Goal: Information Seeking & Learning: Learn about a topic

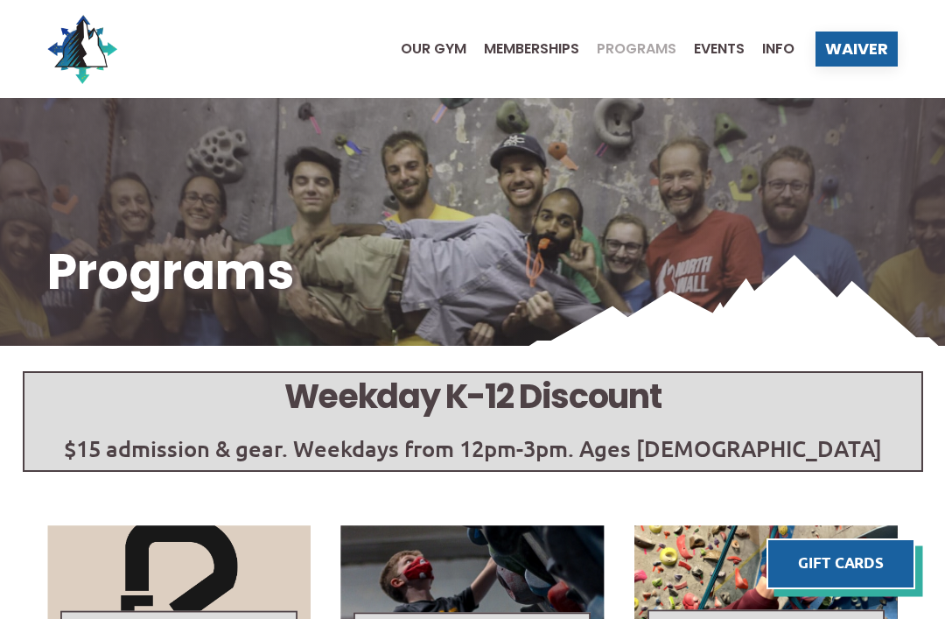
click at [409, 53] on span "Our Gym" at bounding box center [434, 49] width 66 height 14
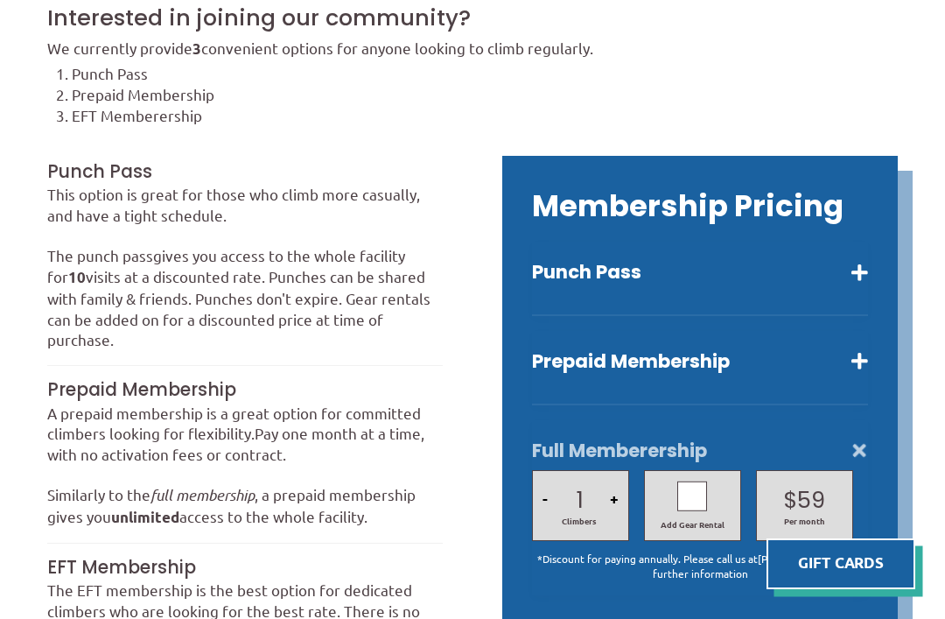
scroll to position [376, 0]
click at [841, 375] on button "Prepaid Membership" at bounding box center [700, 362] width 336 height 25
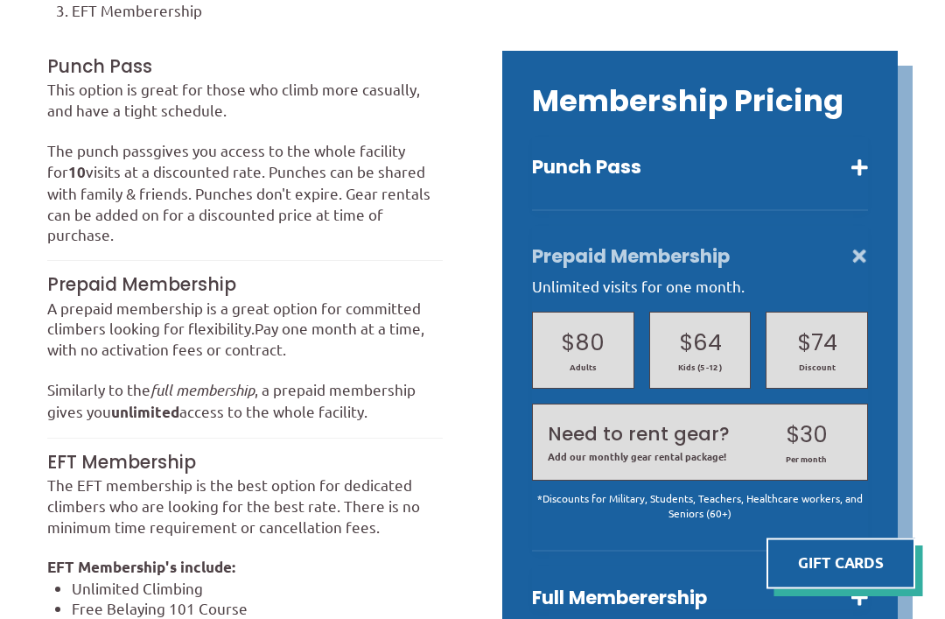
click at [846, 261] on div "Prepaid Membership Unlimited visits for one month. $80 Adults $64 Kids (5 -12 )…" at bounding box center [700, 390] width 336 height 326
click at [860, 270] on button "Prepaid Membership" at bounding box center [700, 257] width 336 height 25
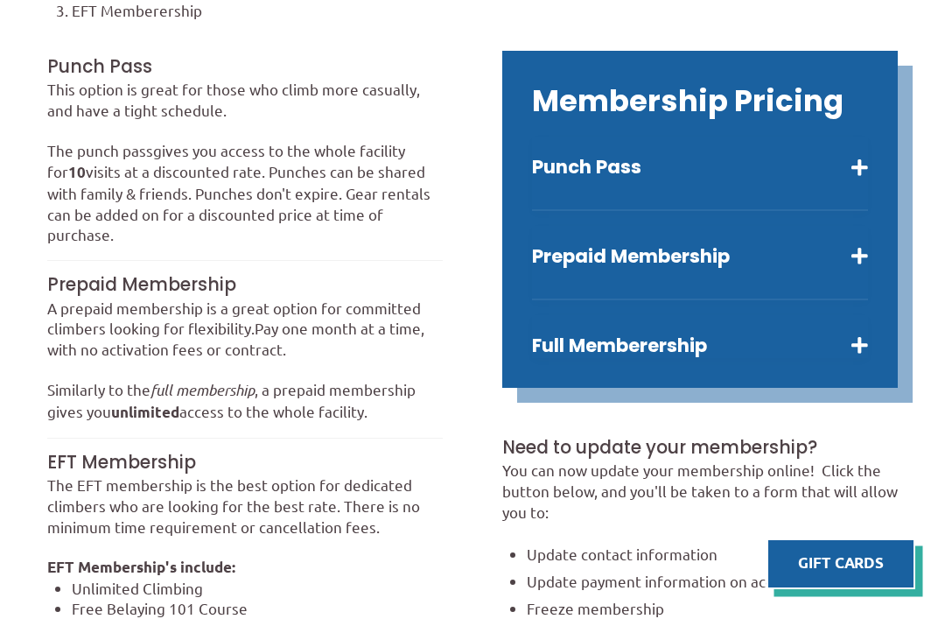
click at [810, 358] on button "Full Memberership" at bounding box center [700, 345] width 336 height 25
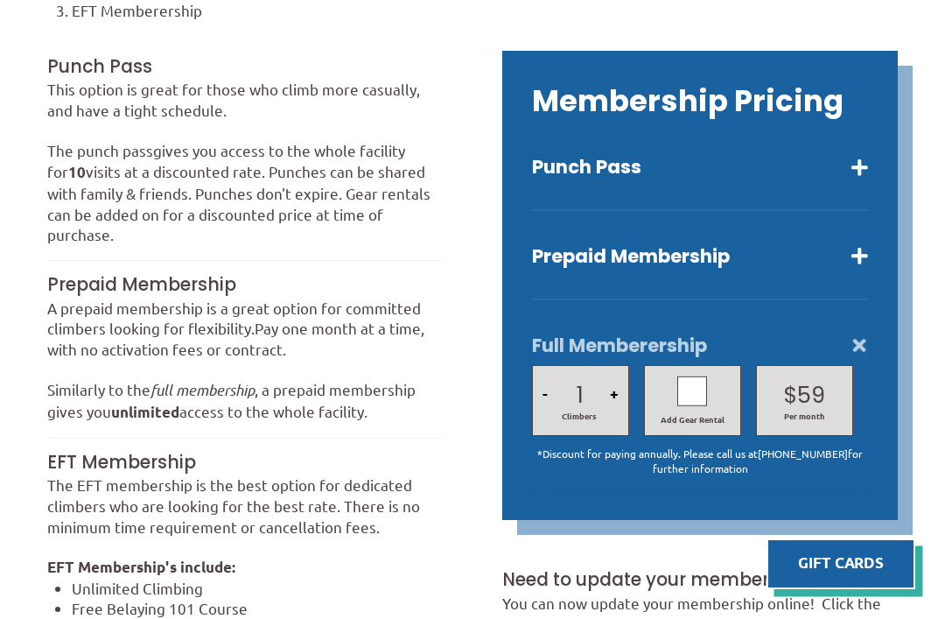
click at [695, 406] on div at bounding box center [692, 391] width 30 height 30
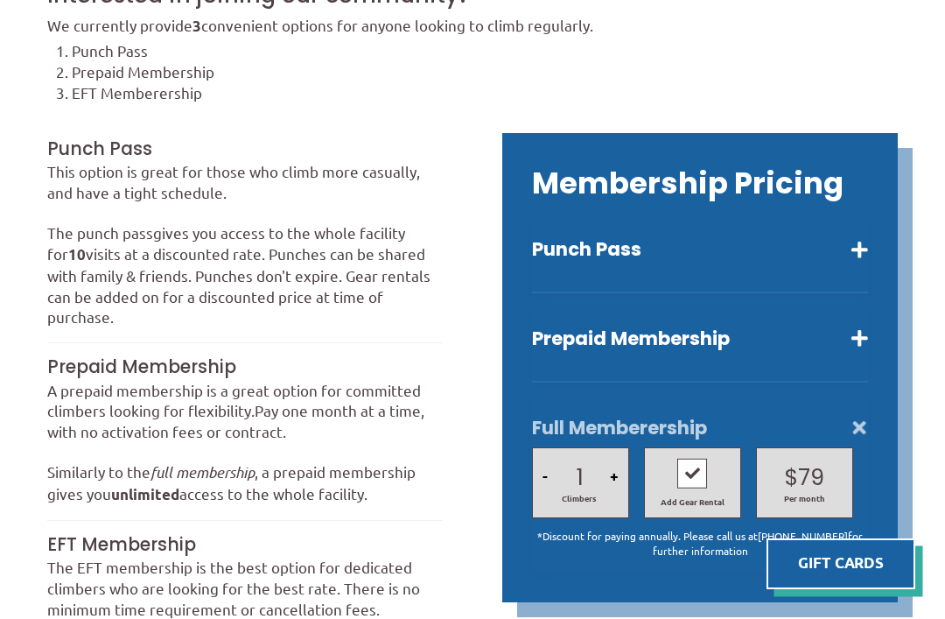
scroll to position [382, 0]
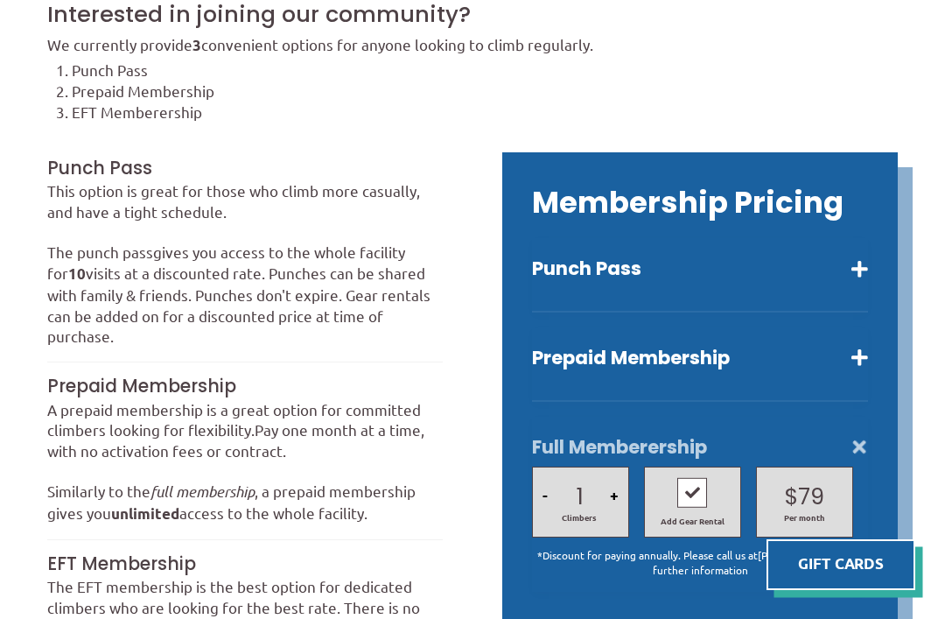
click at [832, 276] on div "Punch Pass Ten visits a reduced rate. $145 Adults $125 *Discount $110 Kids (5 -…" at bounding box center [700, 274] width 336 height 74
click at [845, 280] on button "Punch Pass" at bounding box center [700, 268] width 336 height 25
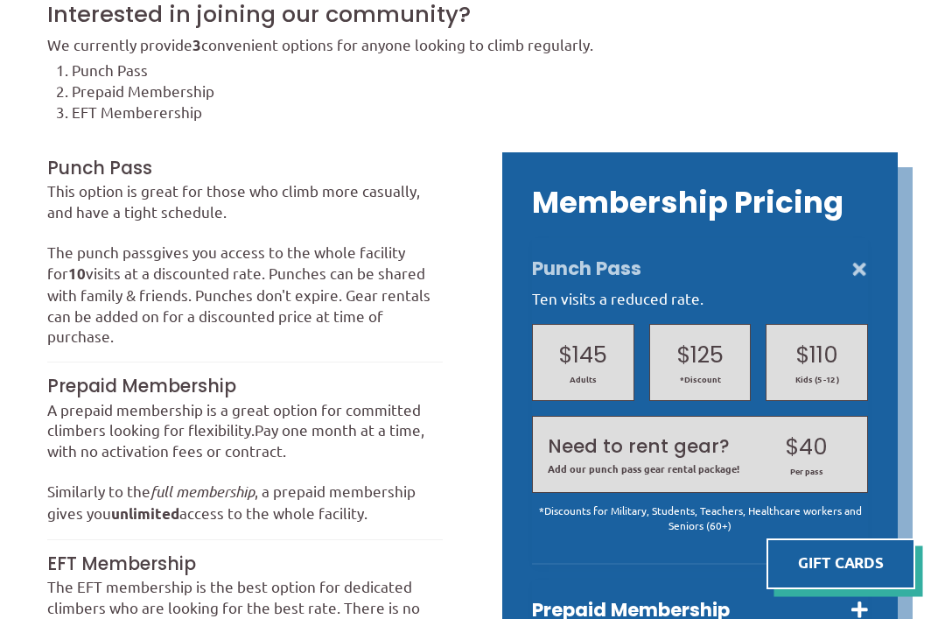
click at [780, 477] on span "Per pass" at bounding box center [807, 471] width 92 height 11
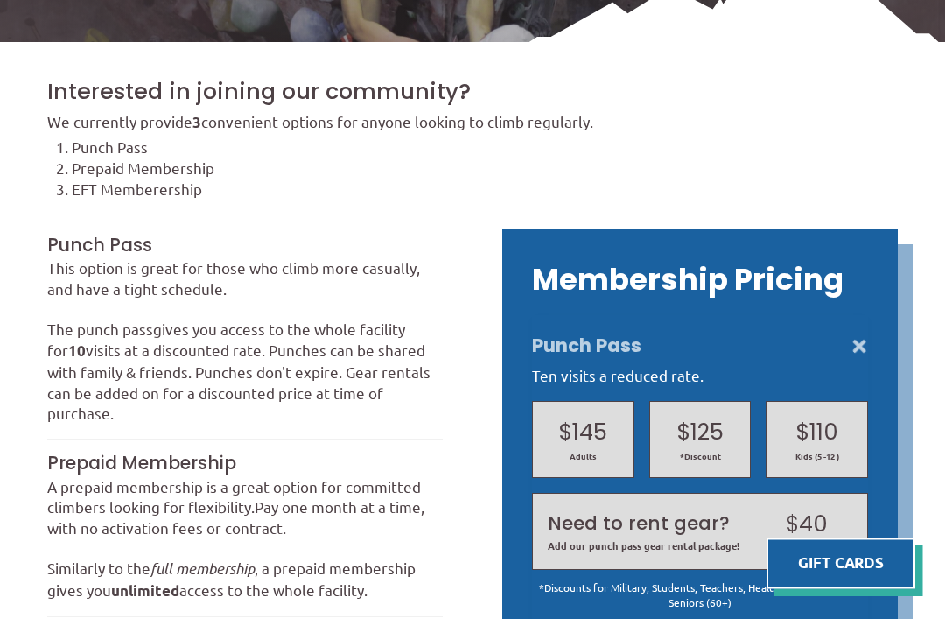
click at [855, 359] on button "Punch Pass" at bounding box center [700, 346] width 336 height 25
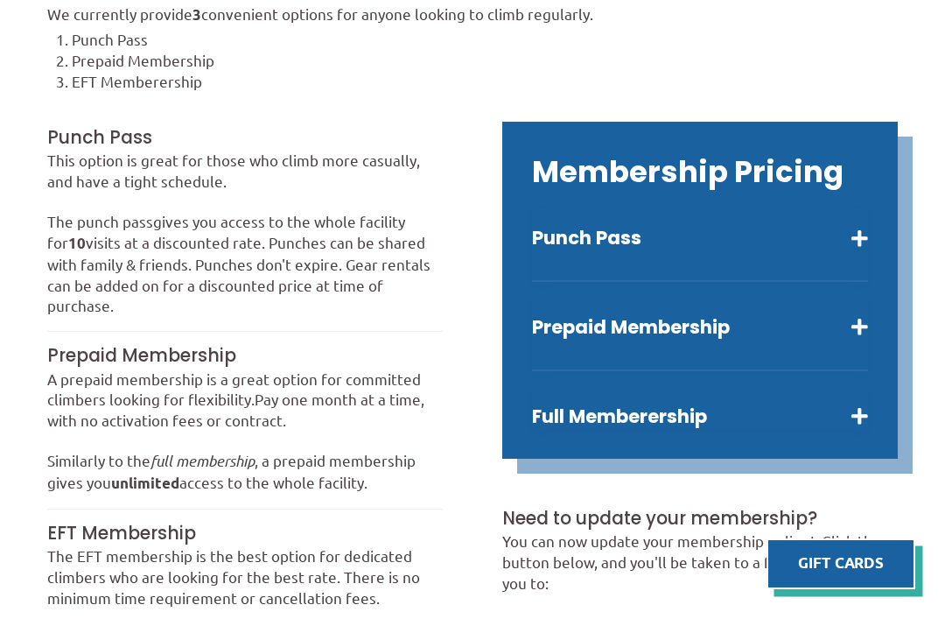
scroll to position [420, 0]
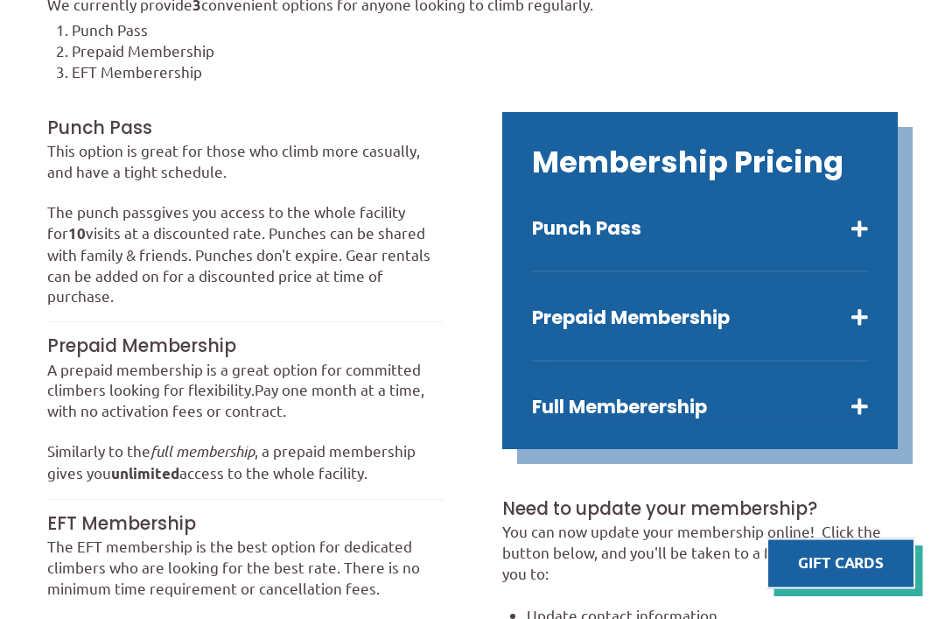
click at [746, 450] on div "Membership Pricing Punch Pass Ten visits a reduced rate. $145 Adults $125 *Disc…" at bounding box center [700, 281] width 396 height 337
click at [782, 420] on button "Full Memberership" at bounding box center [700, 408] width 336 height 25
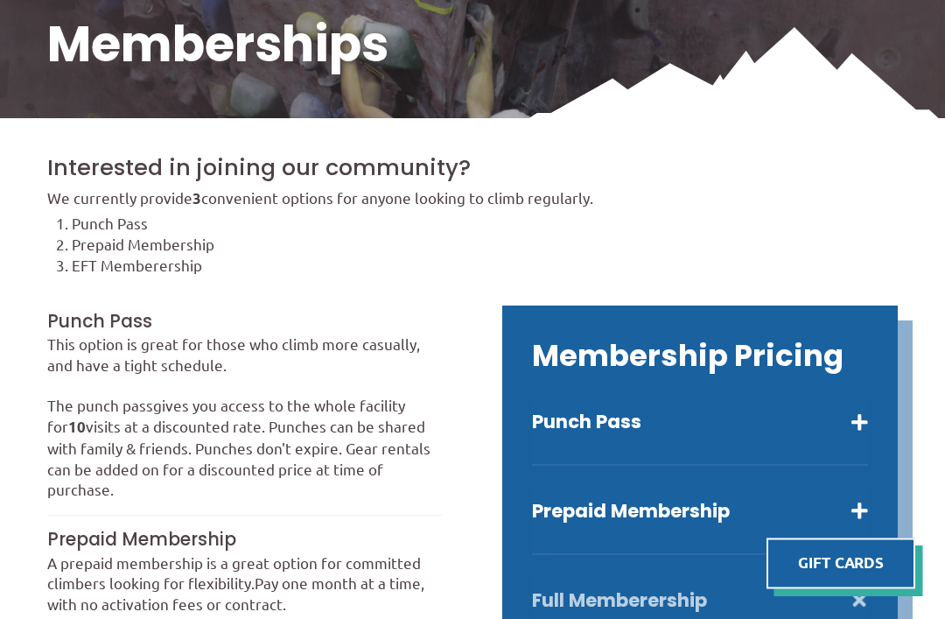
scroll to position [0, 0]
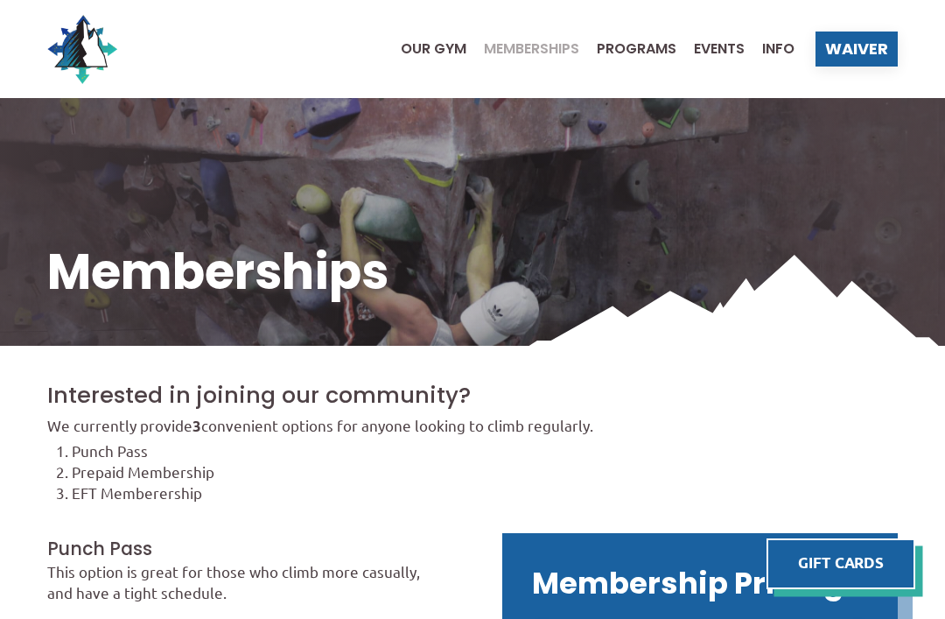
click at [430, 51] on span "Our Gym" at bounding box center [434, 49] width 66 height 14
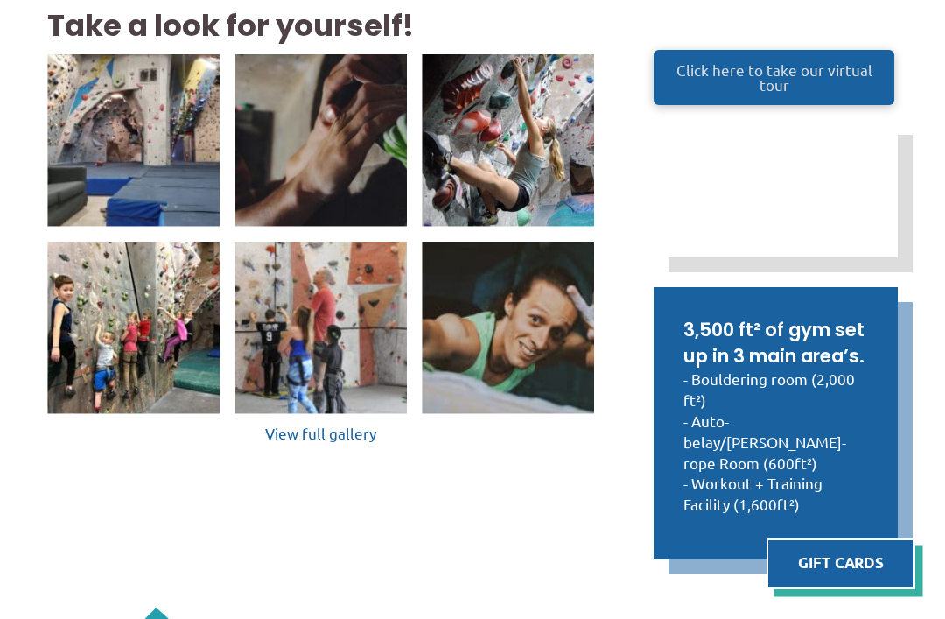
scroll to position [400, 0]
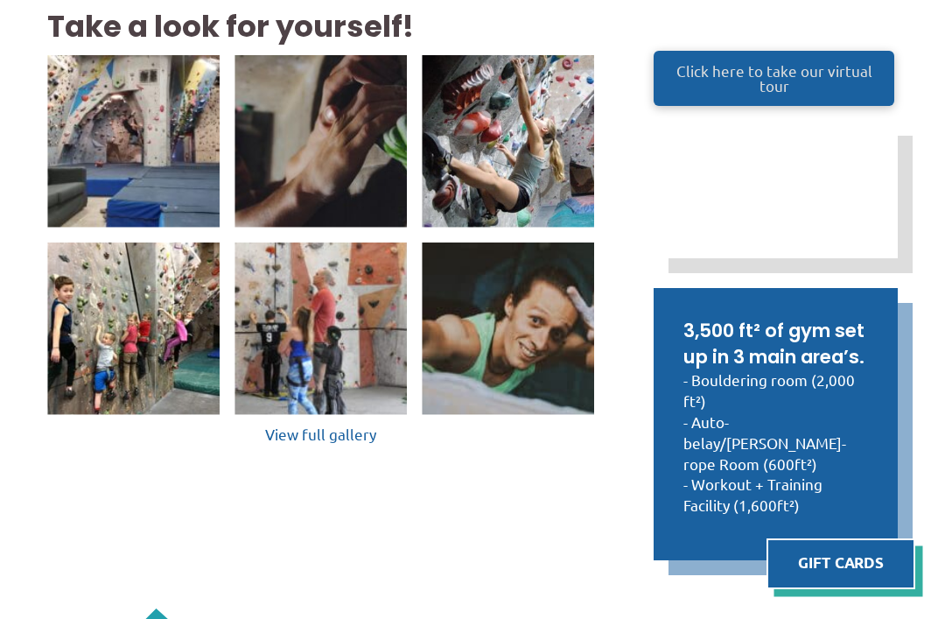
click at [339, 415] on img at bounding box center [321, 328] width 172 height 172
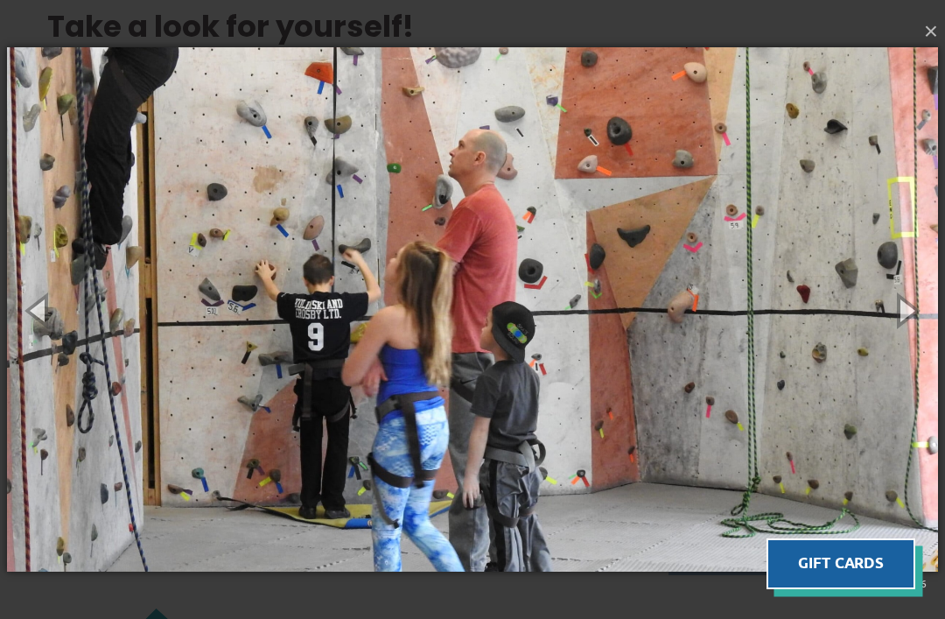
click at [902, 330] on button "button" at bounding box center [905, 310] width 79 height 96
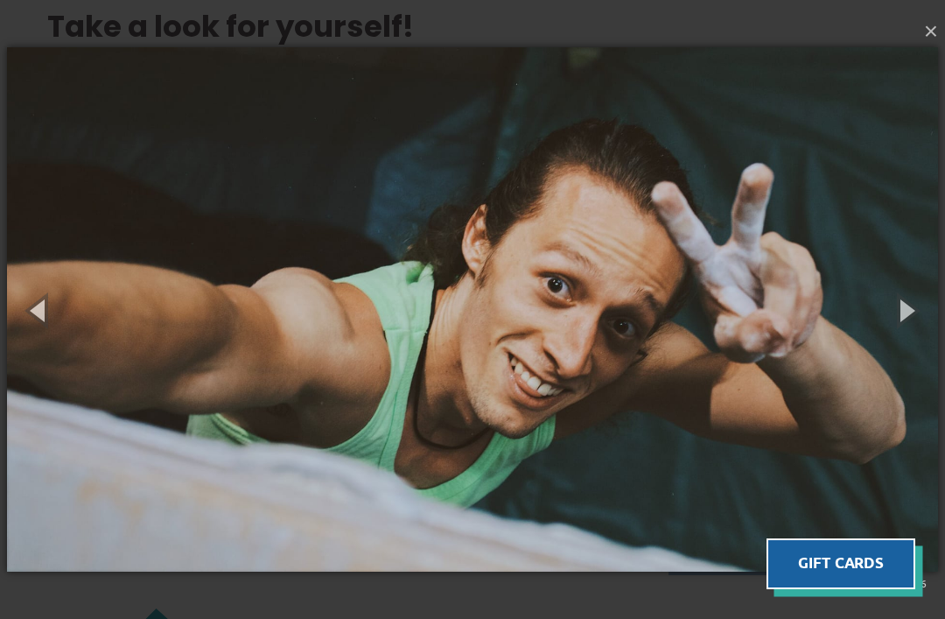
click at [889, 334] on button "button" at bounding box center [905, 310] width 79 height 96
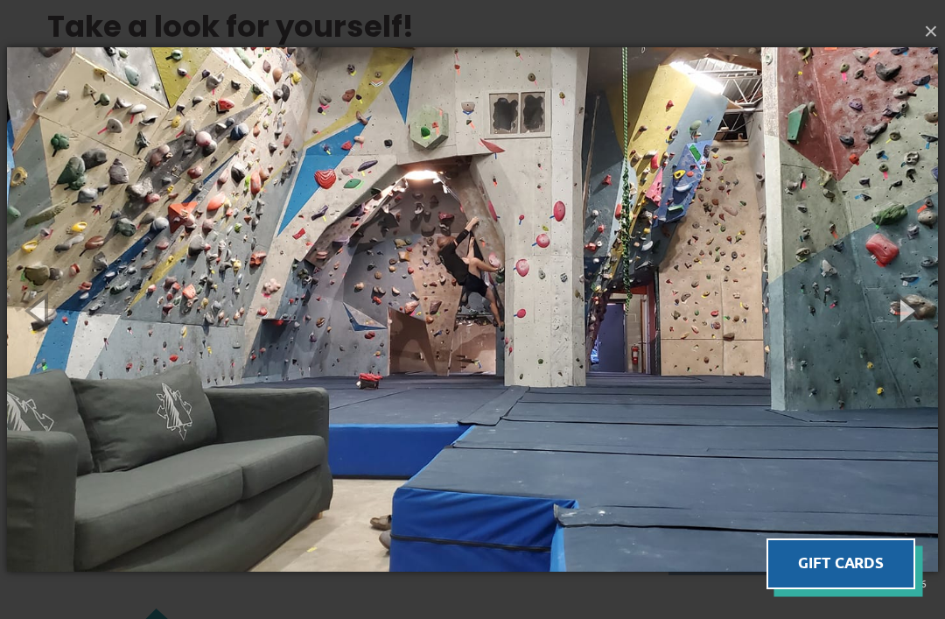
click at [903, 319] on button "button" at bounding box center [905, 310] width 79 height 96
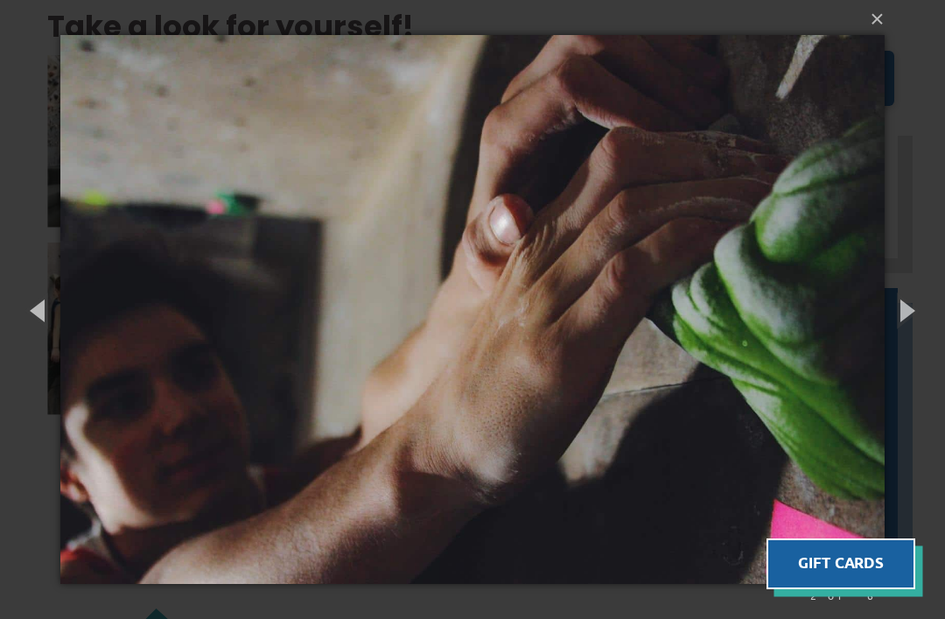
click at [908, 320] on button "button" at bounding box center [905, 310] width 79 height 96
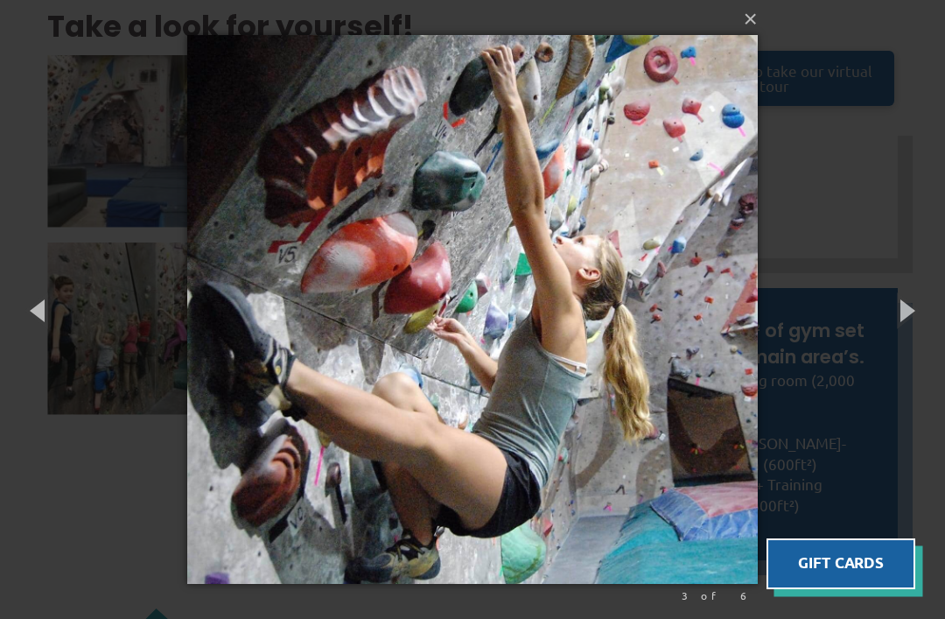
click at [907, 318] on button "button" at bounding box center [905, 310] width 79 height 96
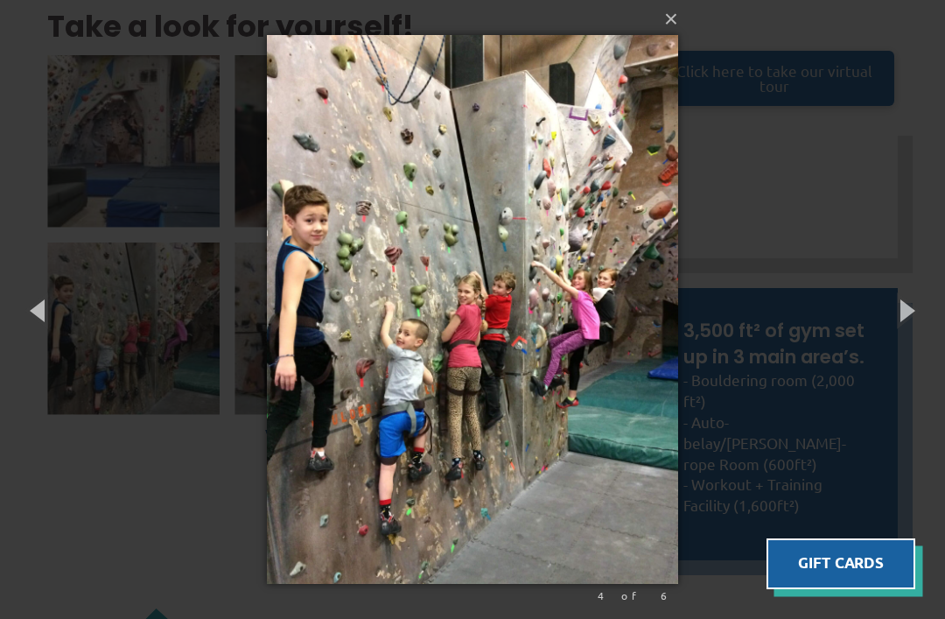
click at [912, 319] on button "button" at bounding box center [905, 310] width 79 height 96
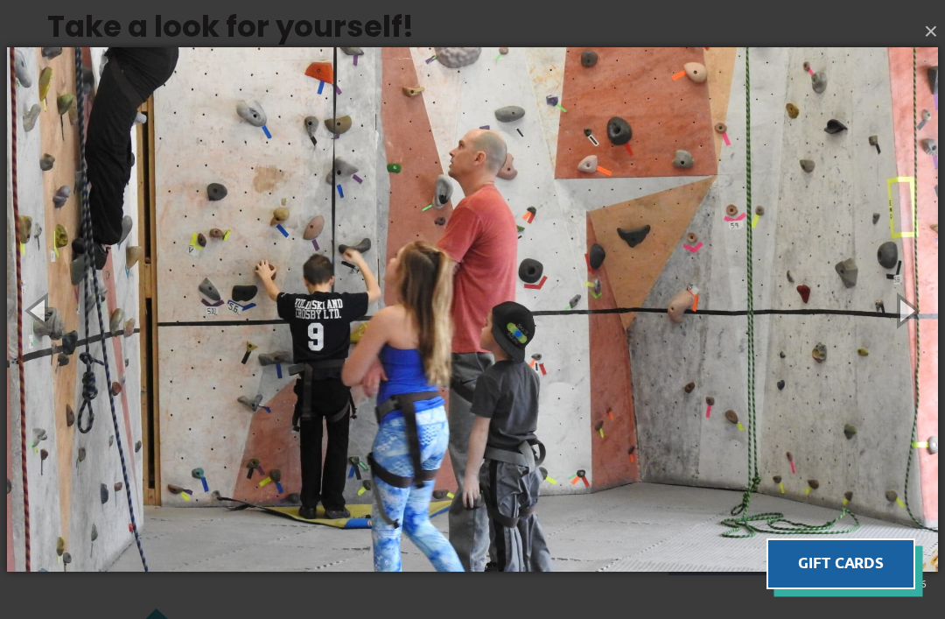
click at [910, 320] on button "button" at bounding box center [905, 310] width 79 height 96
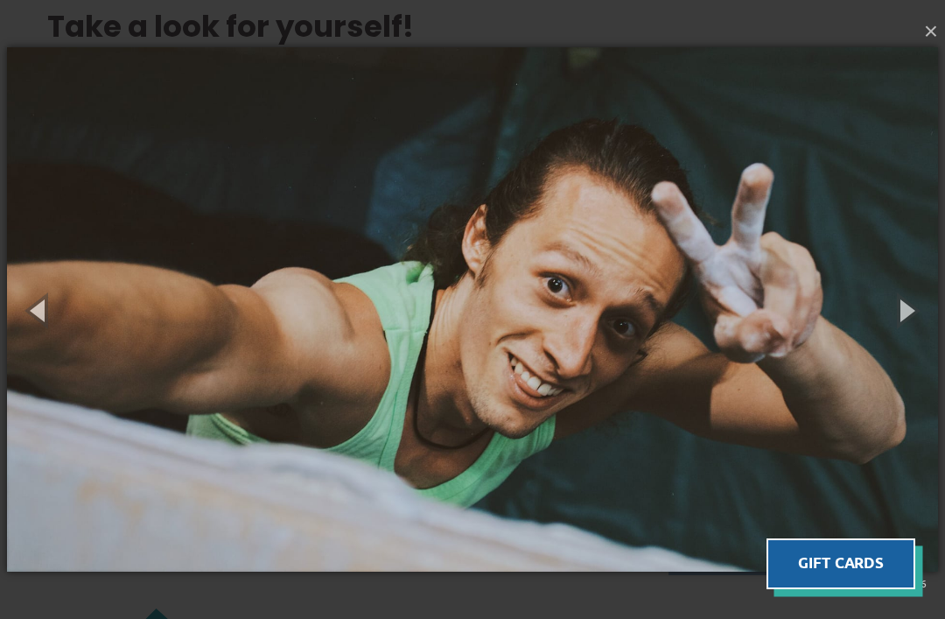
click at [909, 323] on button "button" at bounding box center [905, 310] width 79 height 96
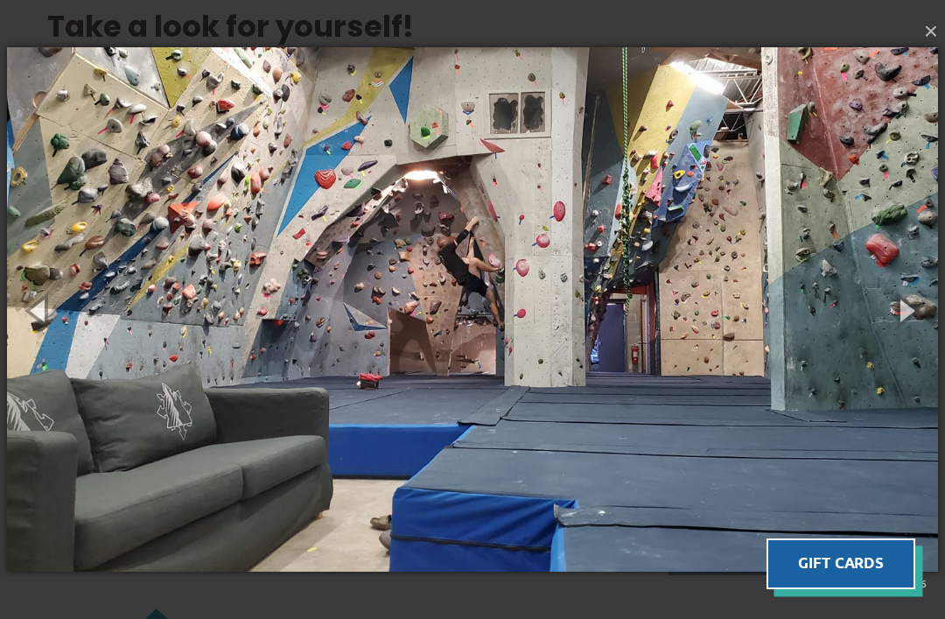
click at [915, 51] on button "×" at bounding box center [477, 31] width 931 height 39
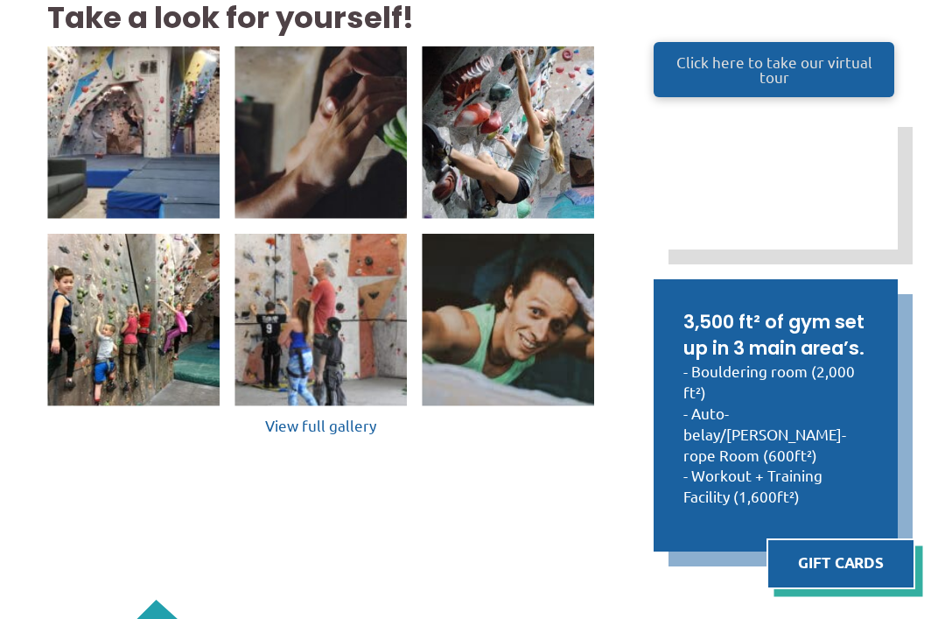
scroll to position [405, 0]
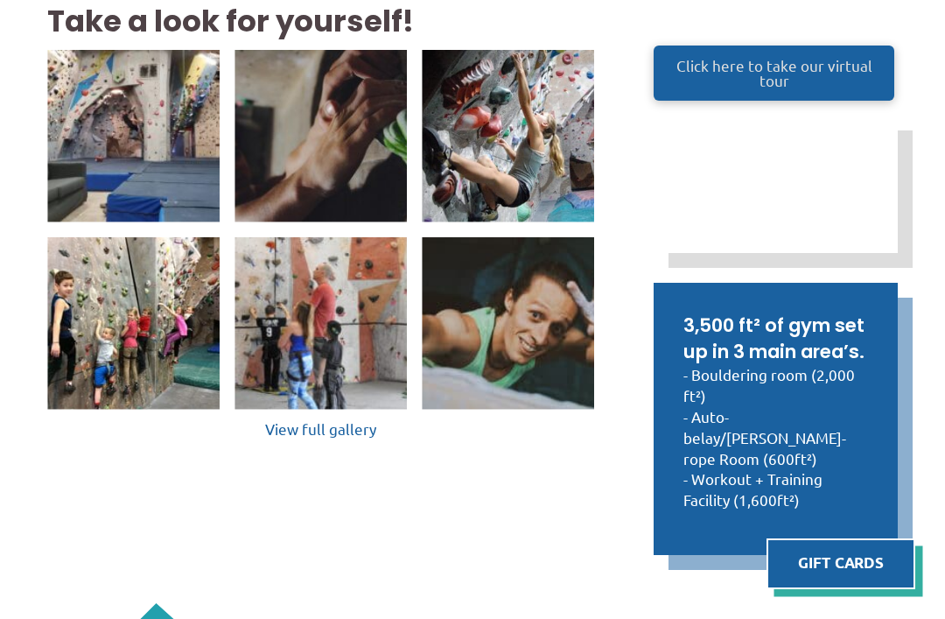
click at [303, 442] on link "View full gallery" at bounding box center [320, 429] width 547 height 25
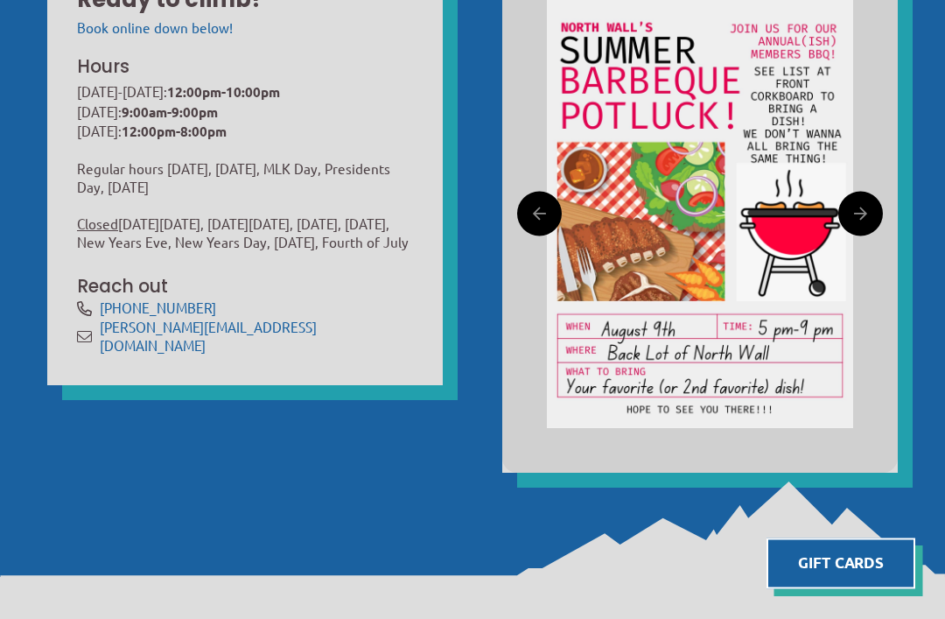
scroll to position [634, 0]
click at [851, 235] on link at bounding box center [860, 213] width 45 height 45
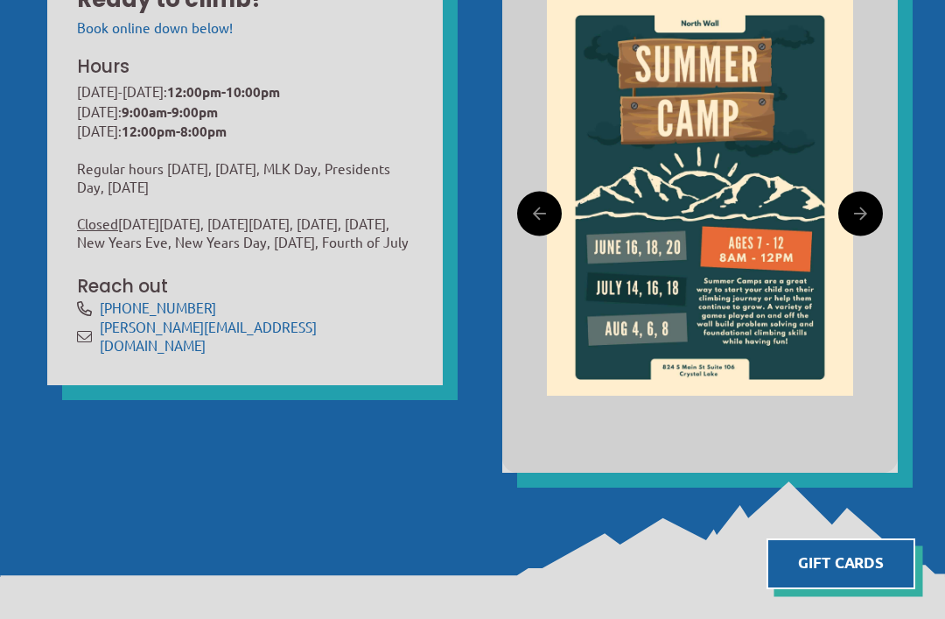
click at [845, 235] on link at bounding box center [860, 213] width 45 height 45
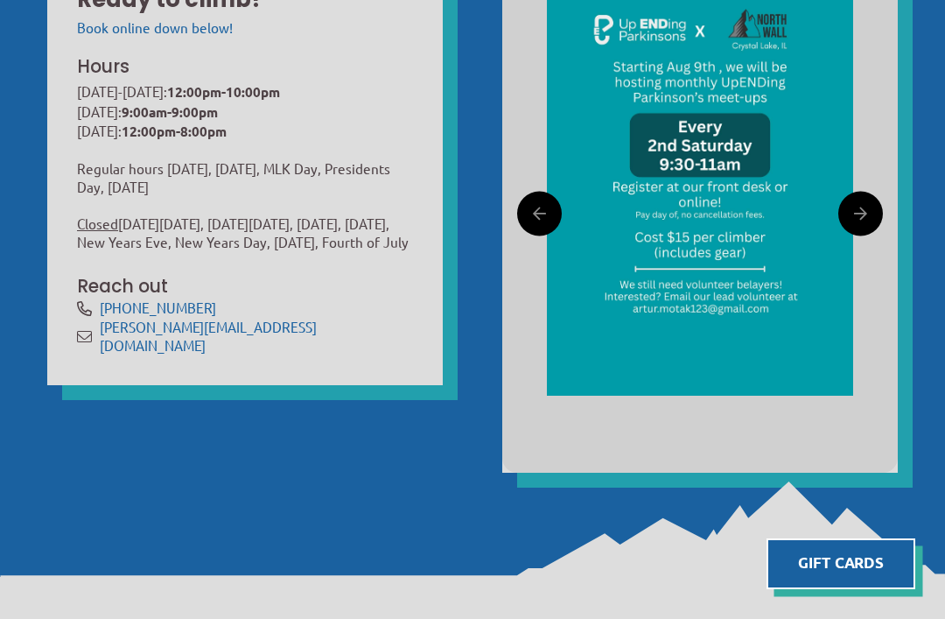
click at [856, 226] on icon at bounding box center [860, 212] width 13 height 25
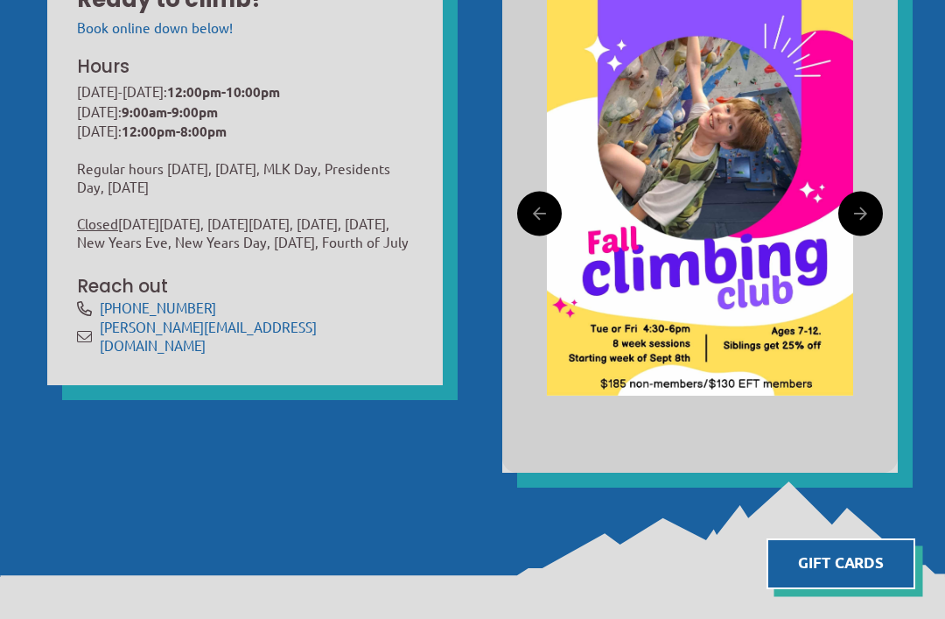
click at [860, 226] on icon at bounding box center [860, 212] width 13 height 25
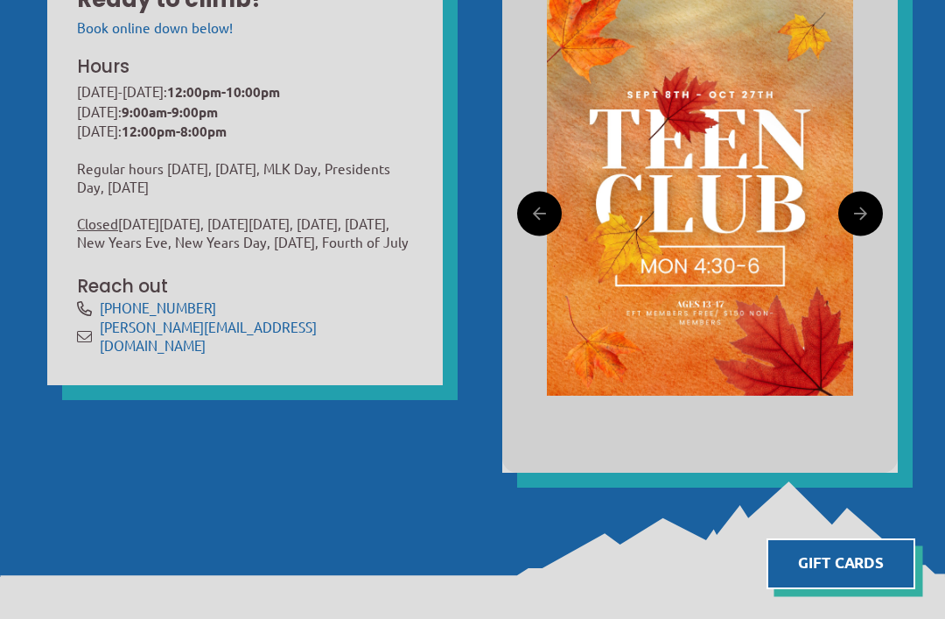
click at [862, 226] on icon at bounding box center [860, 212] width 13 height 25
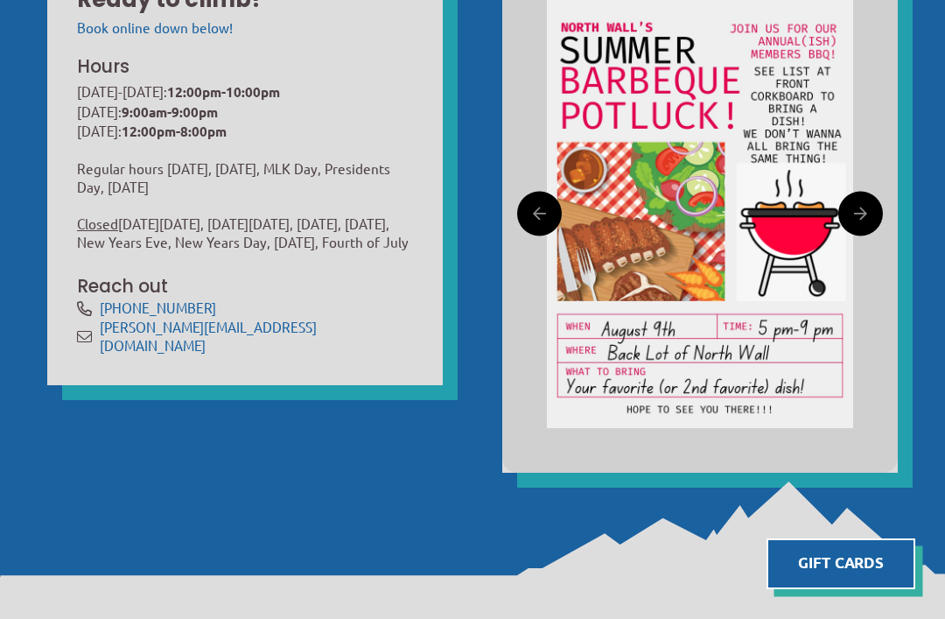
click at [864, 226] on icon at bounding box center [860, 212] width 13 height 25
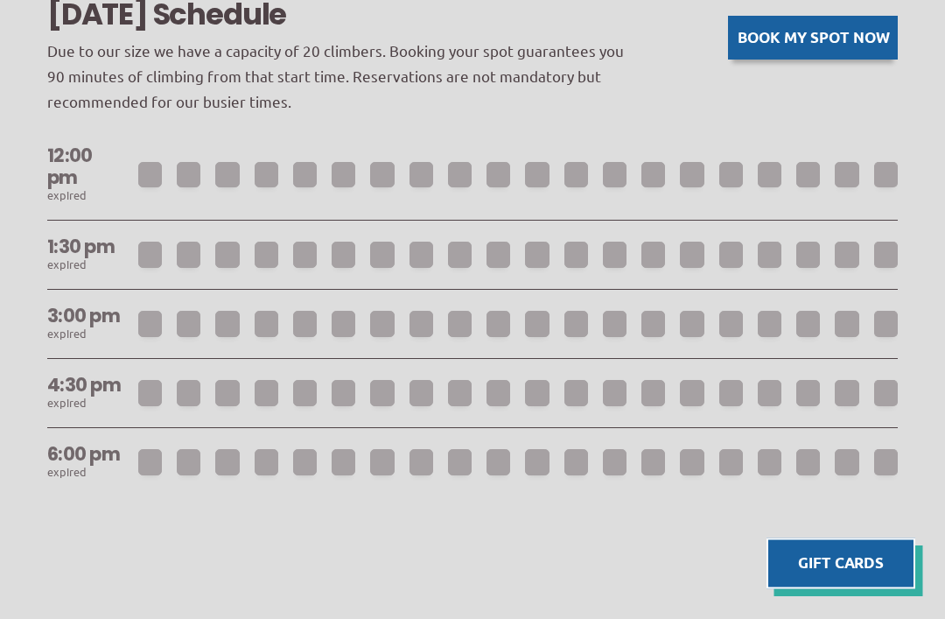
scroll to position [1298, 0]
click at [158, 187] on div at bounding box center [518, 174] width 760 height 25
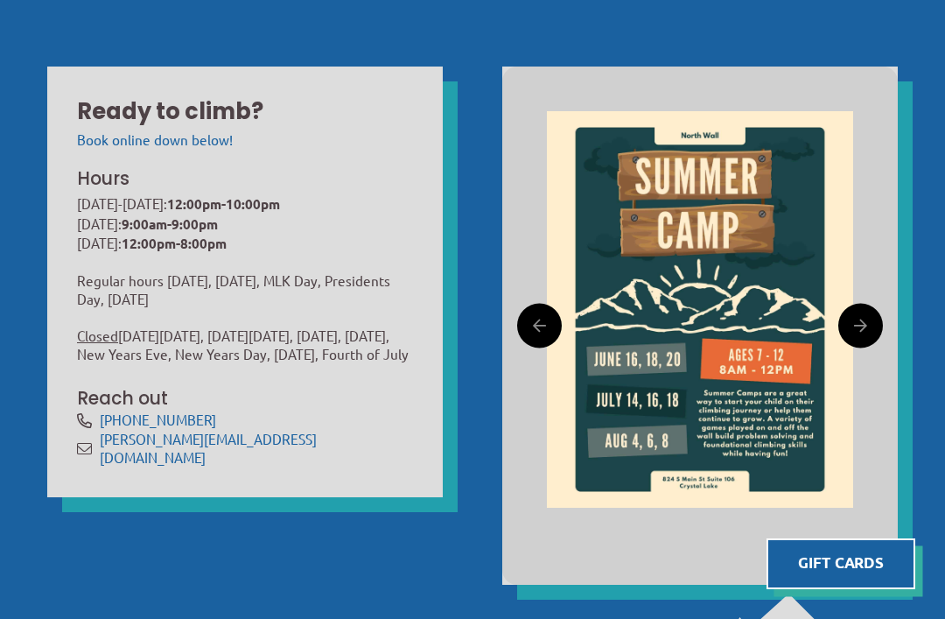
scroll to position [0, 0]
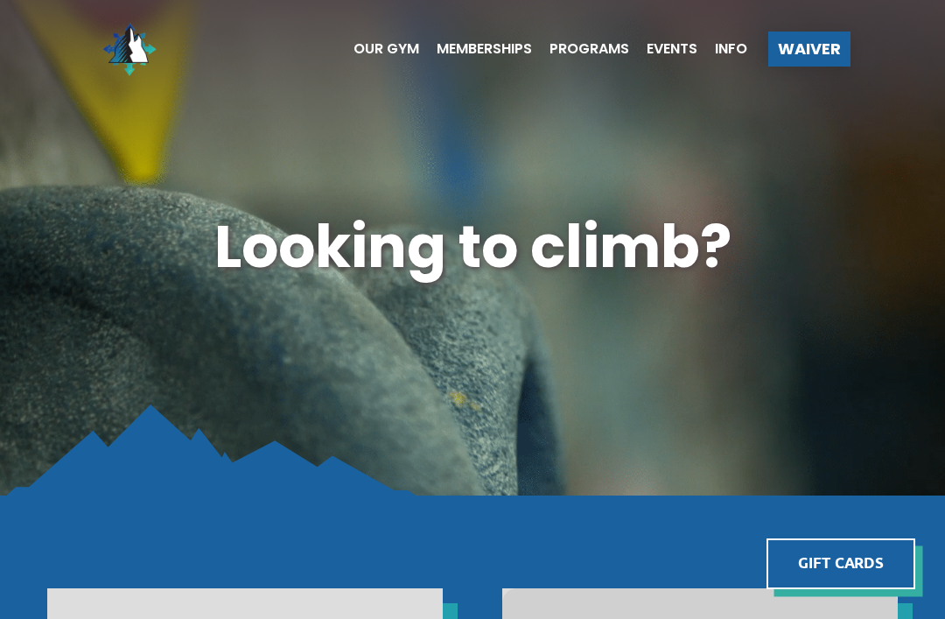
click at [485, 54] on span "Memberships" at bounding box center [484, 49] width 95 height 14
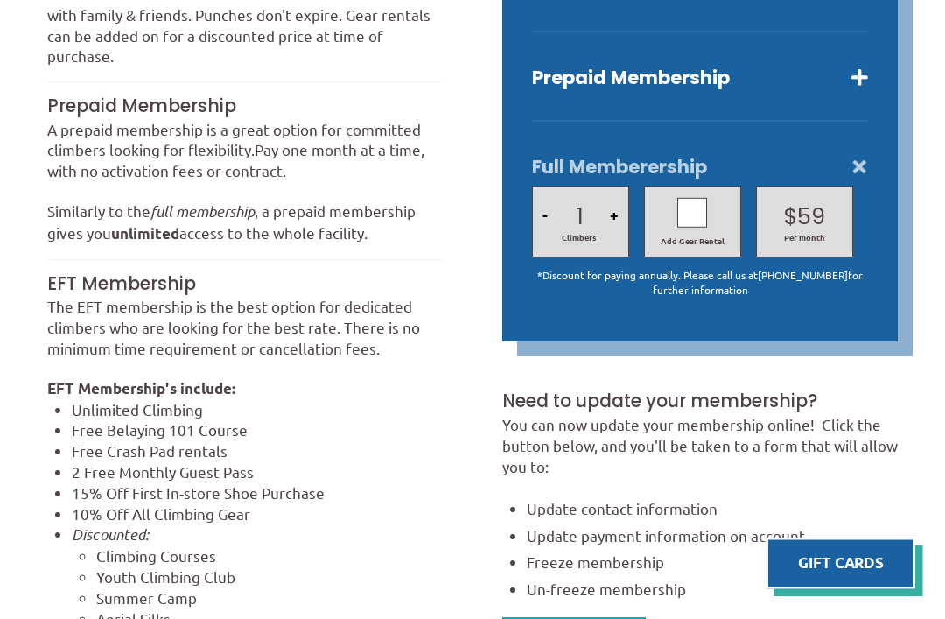
scroll to position [662, 0]
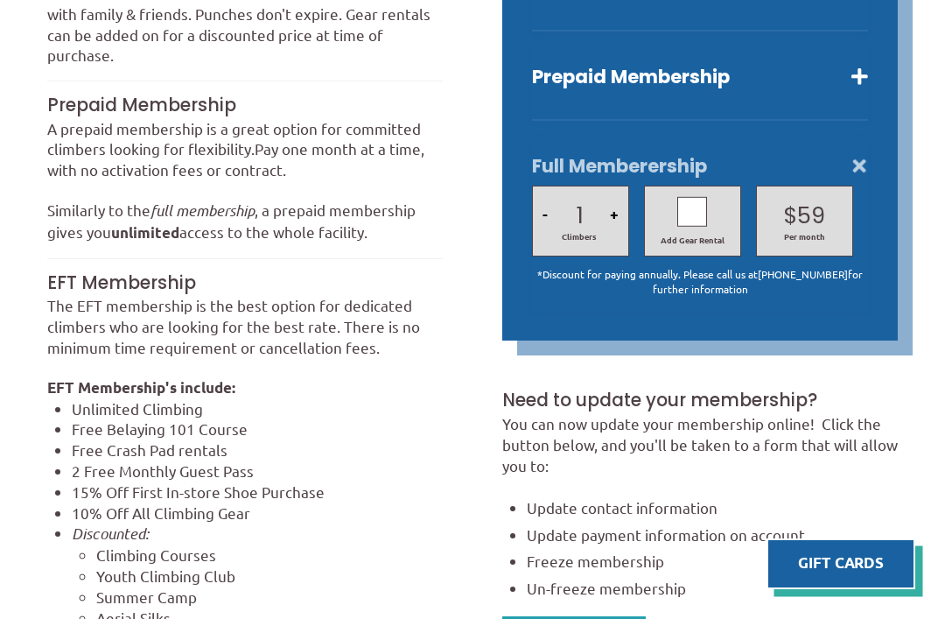
click at [706, 224] on div at bounding box center [692, 212] width 30 height 30
click at [719, 234] on div "Add Gear Rental" at bounding box center [692, 221] width 81 height 49
click at [695, 227] on div at bounding box center [692, 212] width 30 height 30
click at [705, 227] on div at bounding box center [692, 212] width 30 height 30
click at [702, 227] on div at bounding box center [692, 212] width 30 height 30
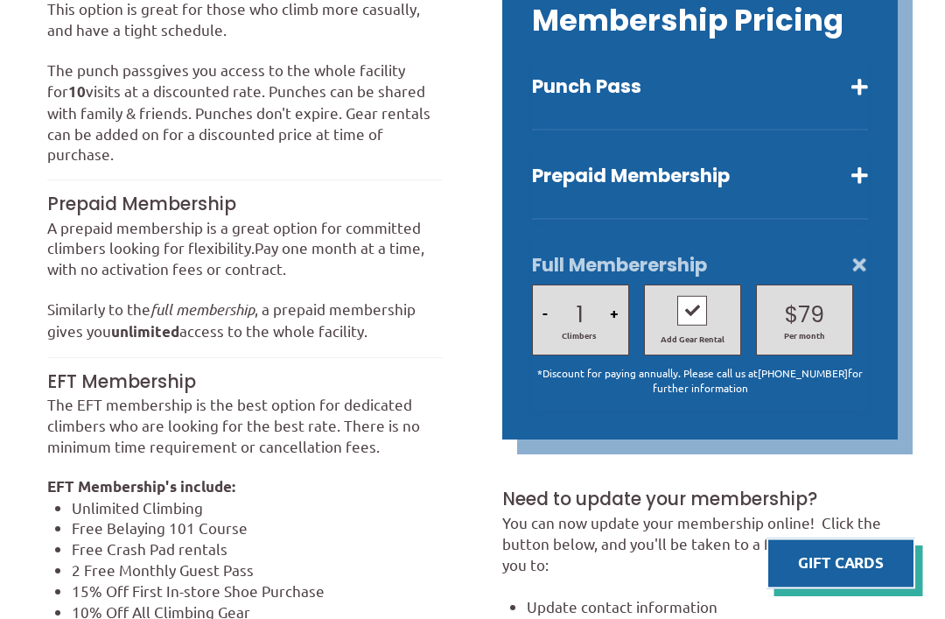
scroll to position [558, 0]
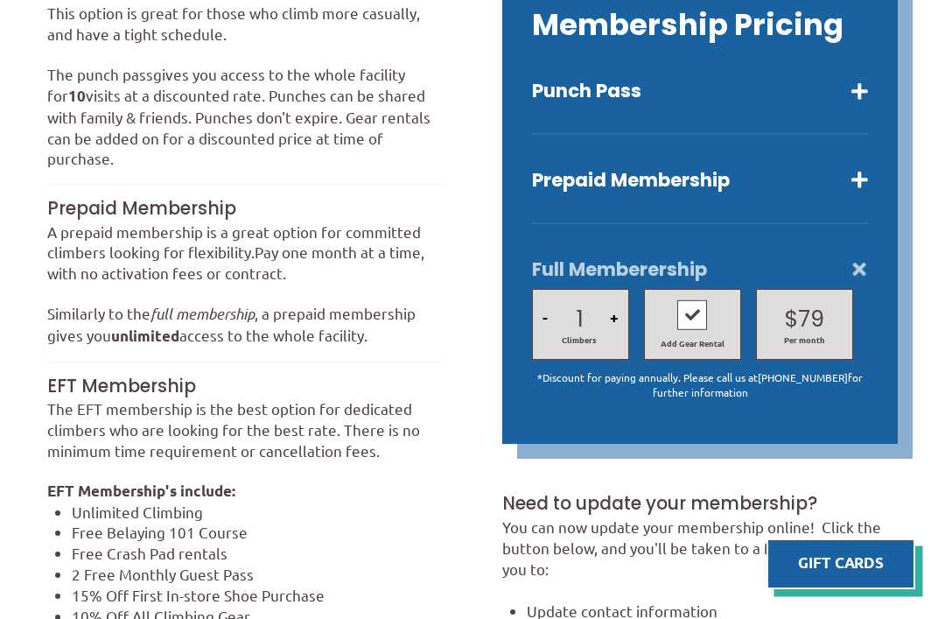
click at [787, 103] on button "Punch Pass" at bounding box center [700, 91] width 336 height 25
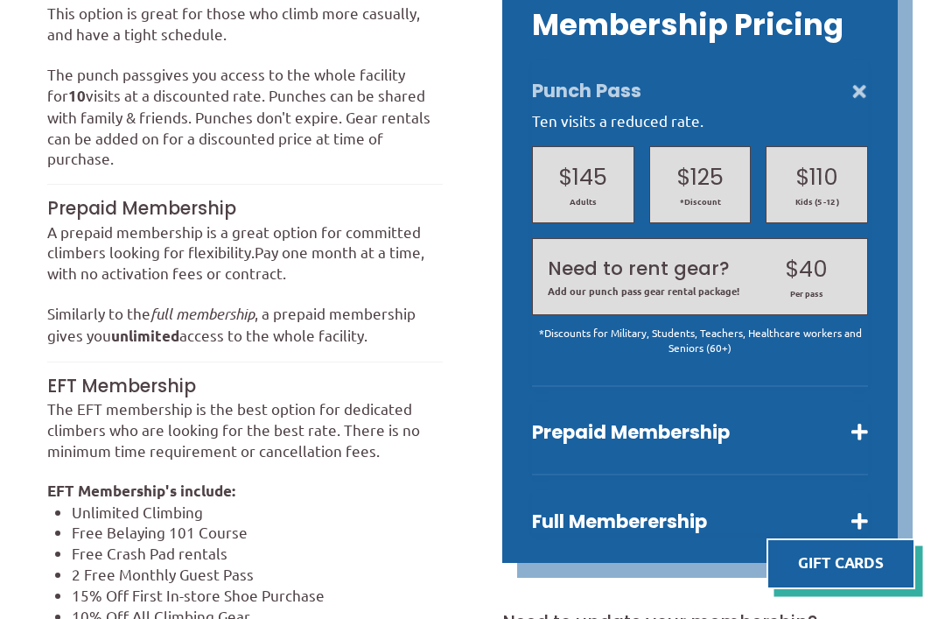
click at [713, 298] on span "Add our punch pass gear rental package!" at bounding box center [647, 290] width 198 height 13
click at [759, 296] on div "Need to rent gear? Add our punch pass gear rental package! $40 Per pass" at bounding box center [700, 277] width 319 height 60
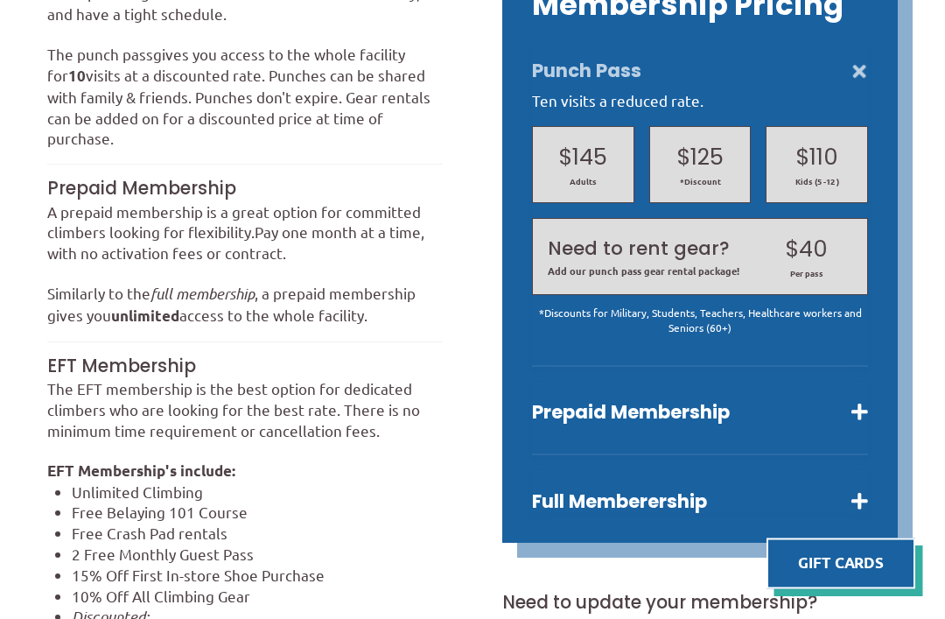
click at [847, 84] on button "Punch Pass" at bounding box center [700, 72] width 336 height 25
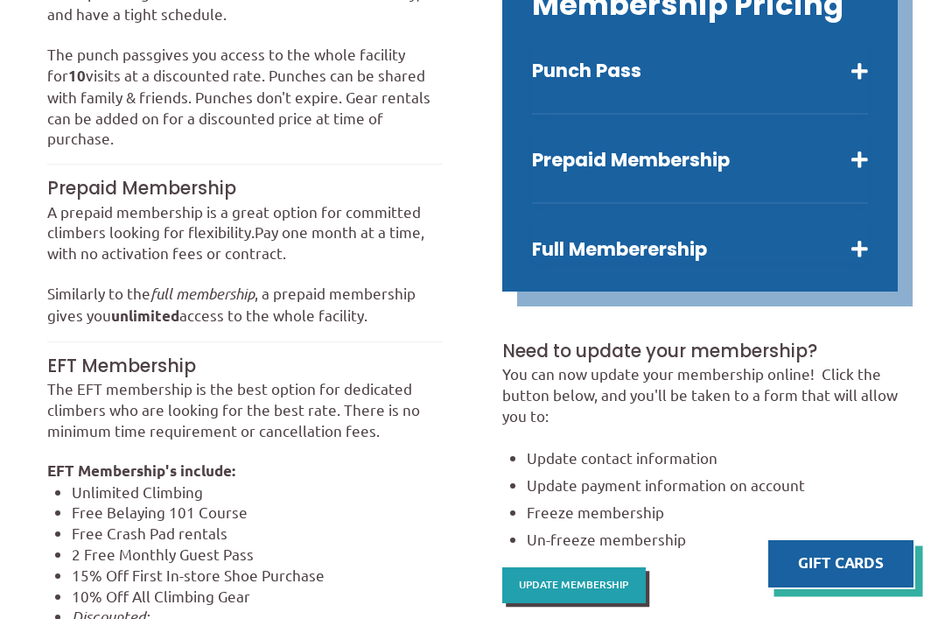
click at [851, 83] on button "Punch Pass" at bounding box center [700, 71] width 336 height 25
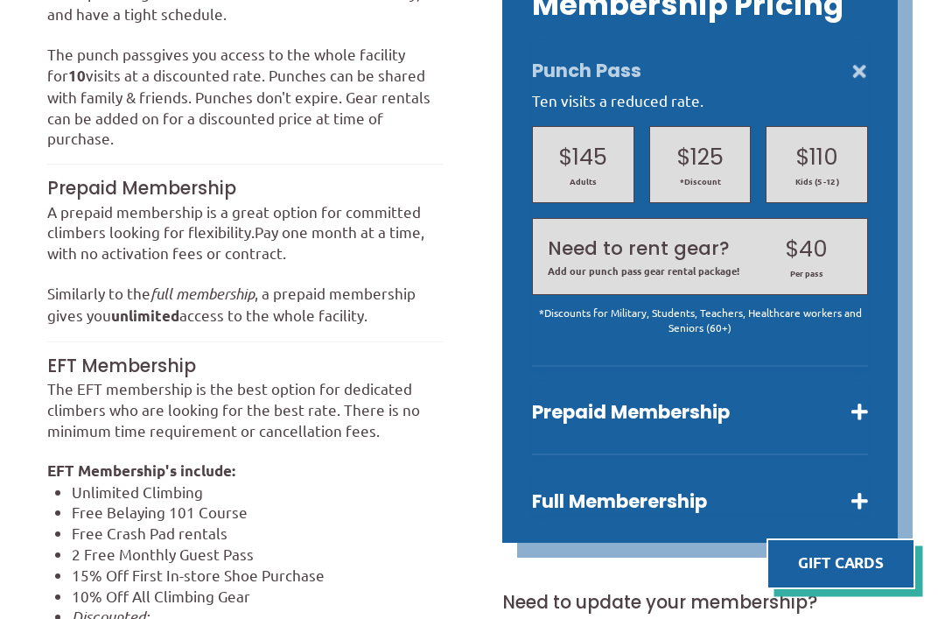
click at [835, 83] on button "Punch Pass" at bounding box center [700, 71] width 336 height 25
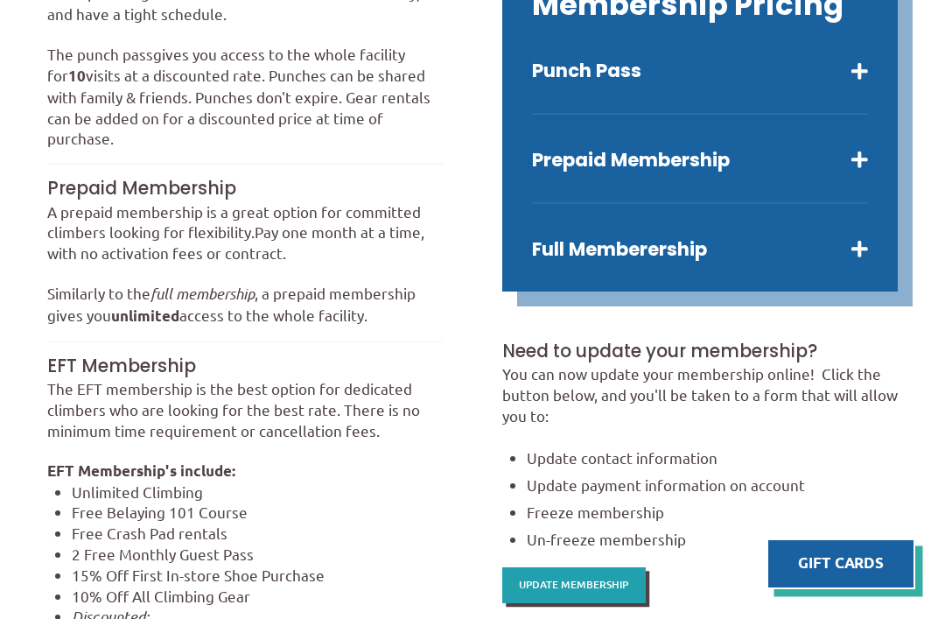
click at [812, 172] on button "Prepaid Membership" at bounding box center [700, 160] width 336 height 25
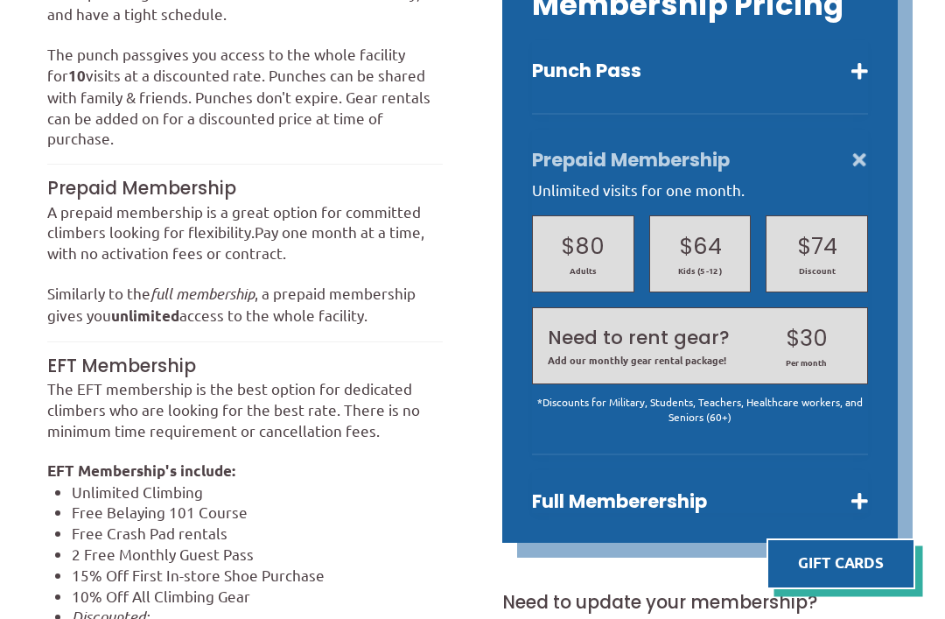
click at [850, 172] on button "Prepaid Membership" at bounding box center [700, 160] width 336 height 25
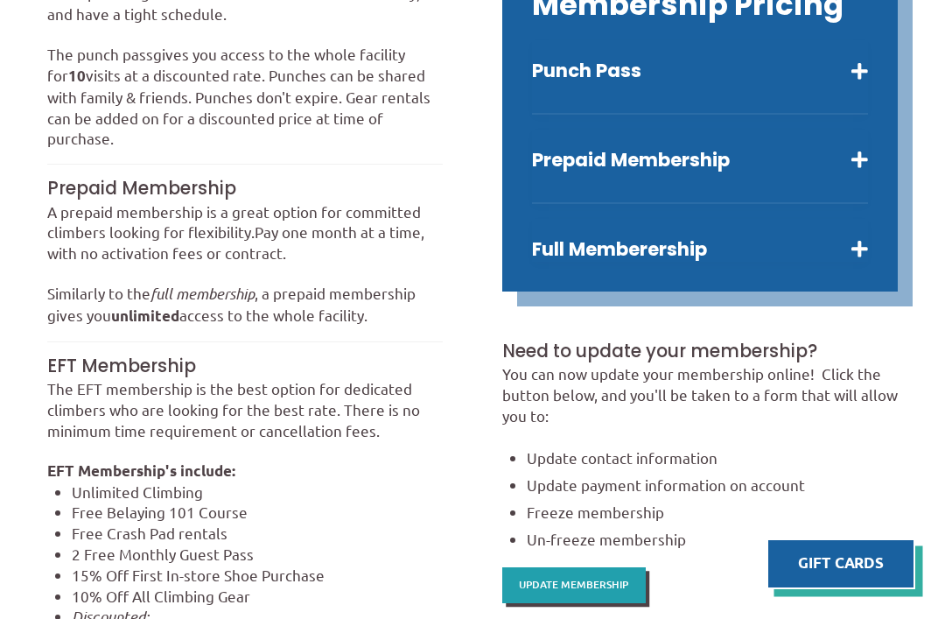
click at [823, 252] on div "Full Memberership 1 - Climbers + Add Gear Rental $ 59 $ 79 Per month *Discount …" at bounding box center [700, 240] width 336 height 43
click at [830, 262] on button "Full Memberership" at bounding box center [700, 249] width 336 height 25
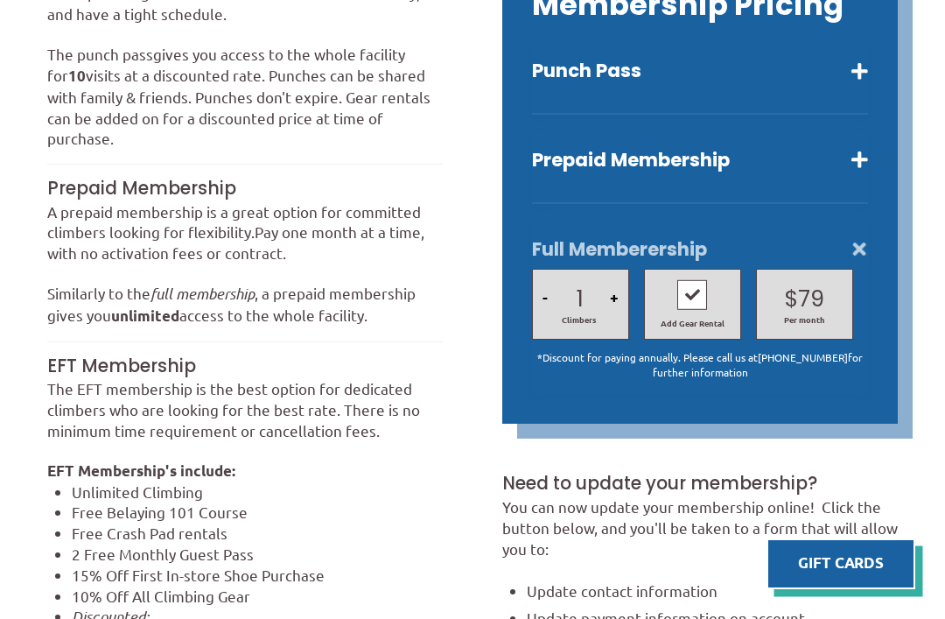
click at [845, 262] on button "Full Memberership" at bounding box center [700, 249] width 336 height 25
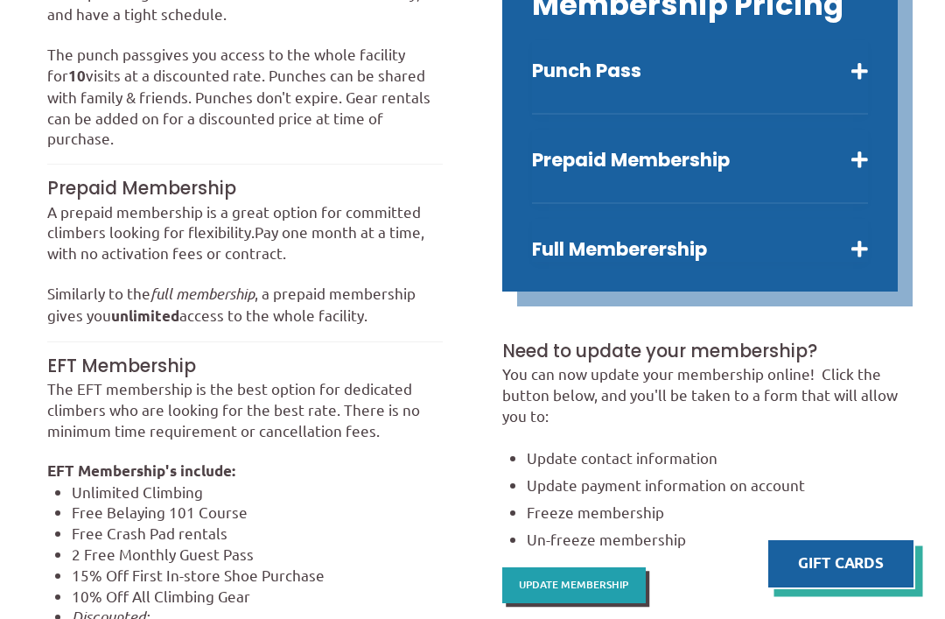
click at [845, 172] on button "Prepaid Membership" at bounding box center [700, 160] width 336 height 25
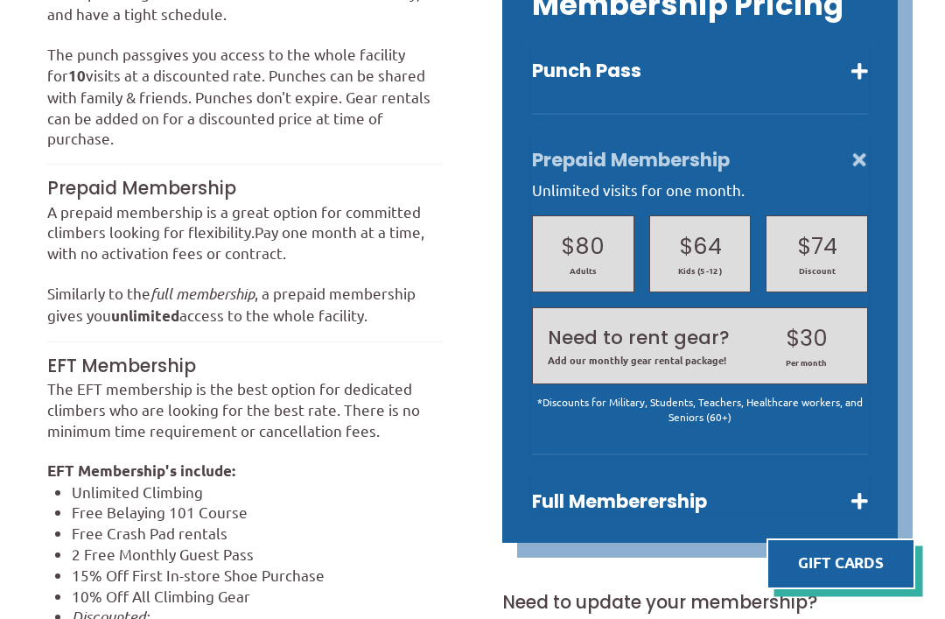
click at [782, 83] on button "Punch Pass" at bounding box center [700, 71] width 336 height 25
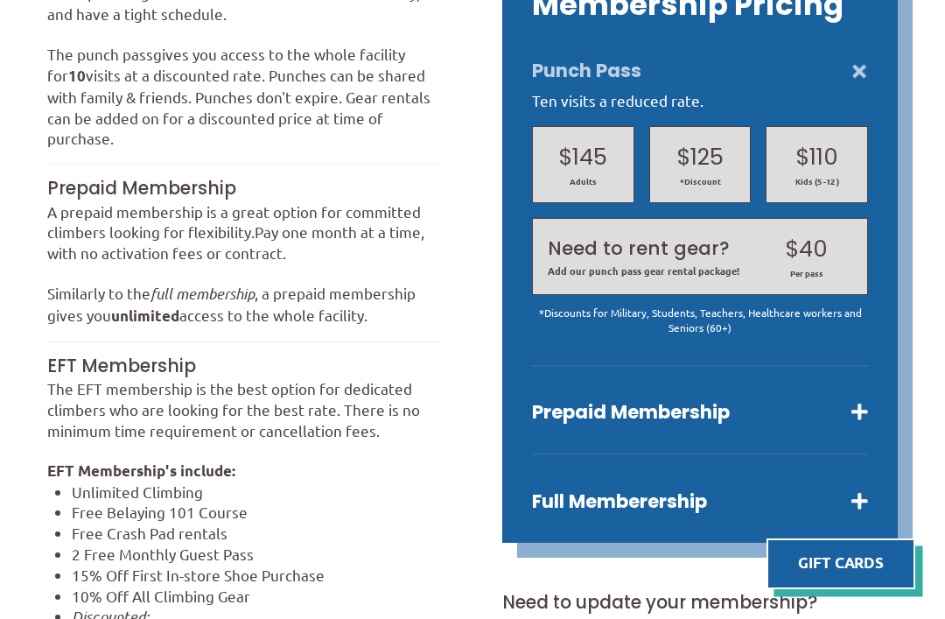
click at [831, 83] on button "Punch Pass" at bounding box center [700, 71] width 336 height 25
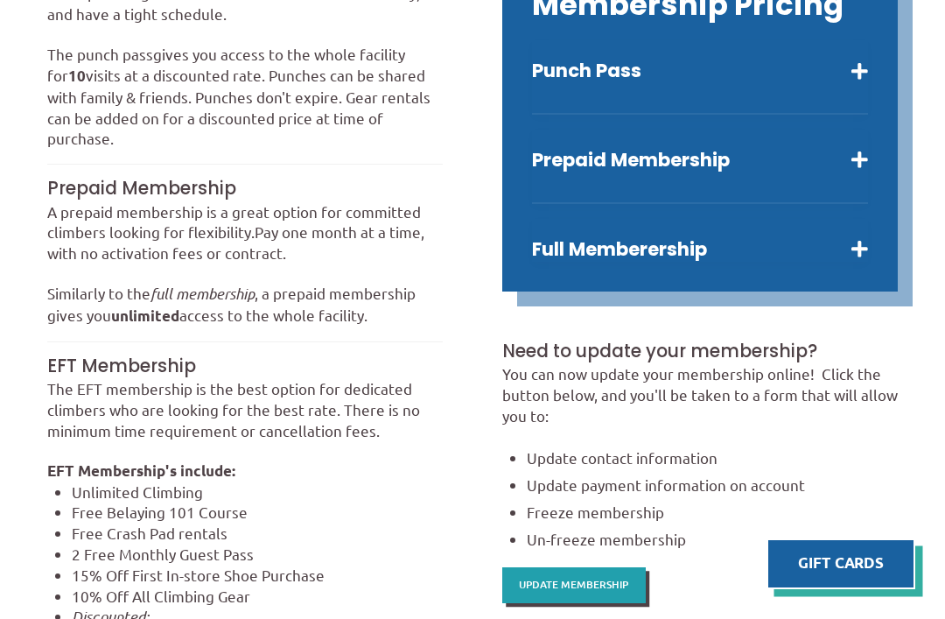
click at [835, 83] on button "Punch Pass" at bounding box center [700, 71] width 336 height 25
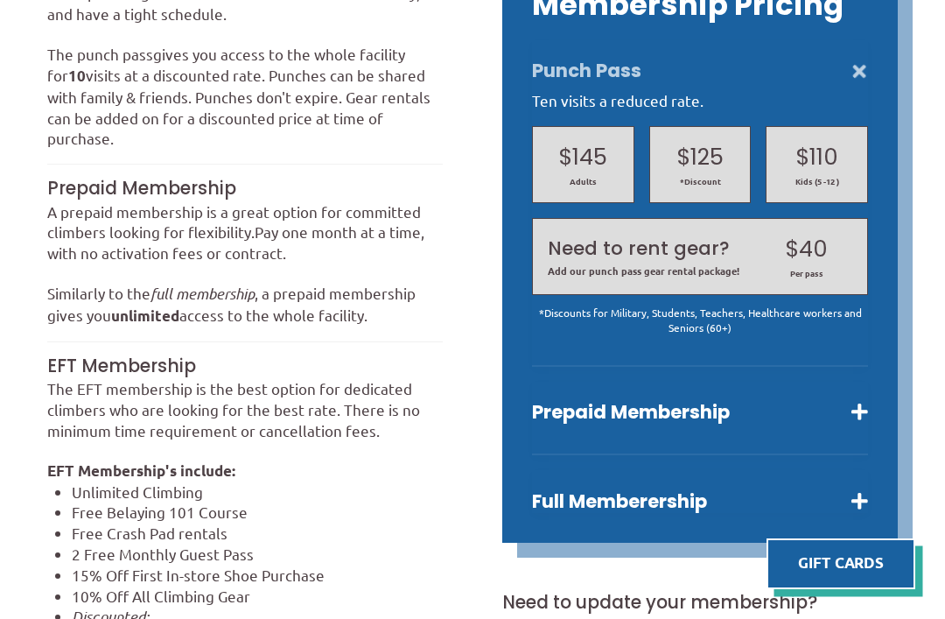
click at [867, 83] on button "Punch Pass" at bounding box center [700, 71] width 336 height 25
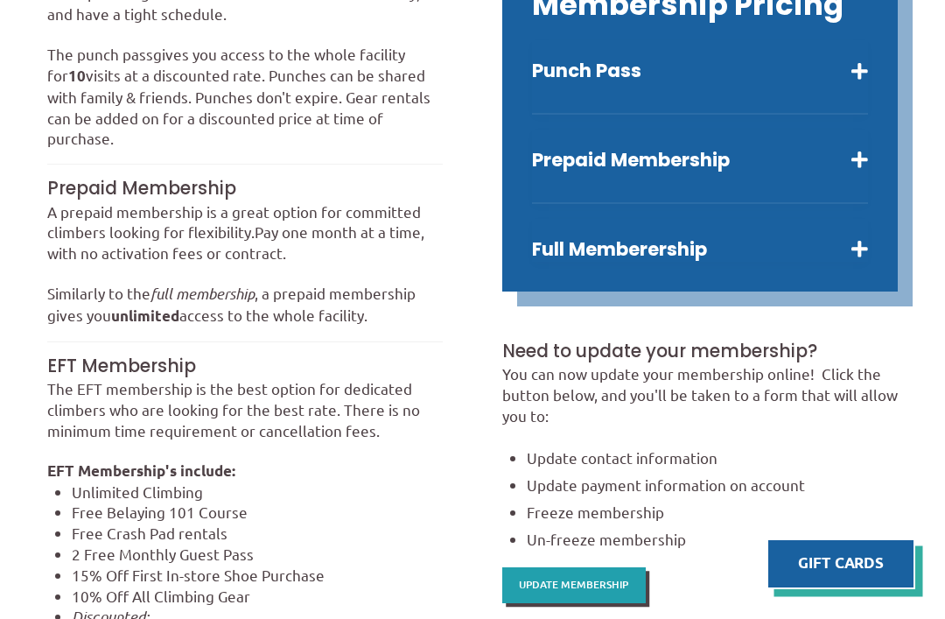
click at [807, 172] on button "Prepaid Membership" at bounding box center [700, 160] width 336 height 25
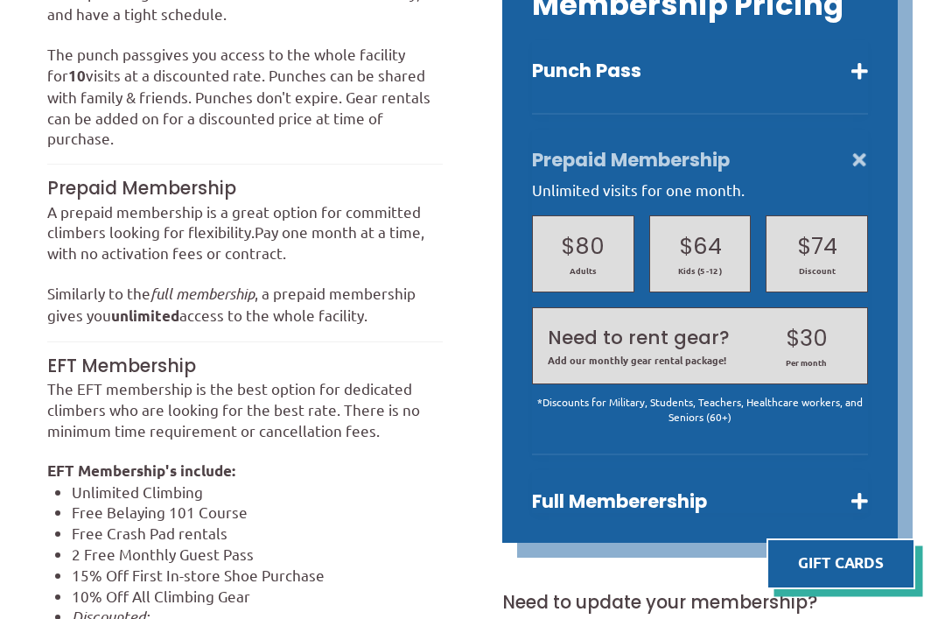
click at [599, 263] on h2 "$80" at bounding box center [583, 247] width 71 height 32
click at [610, 263] on h2 "$80" at bounding box center [583, 247] width 71 height 32
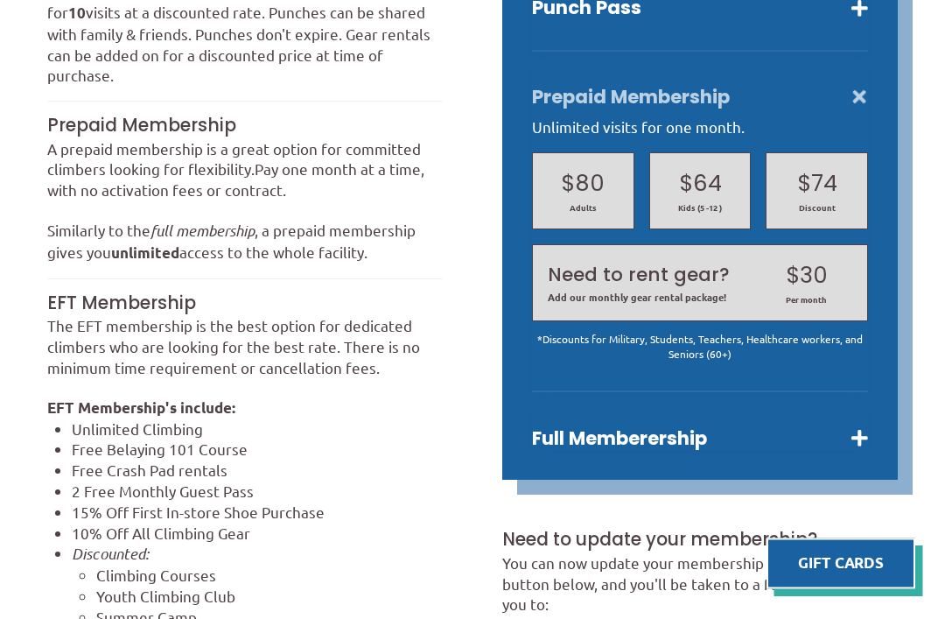
scroll to position [642, 0]
click at [831, 109] on button "Prepaid Membership" at bounding box center [700, 97] width 336 height 25
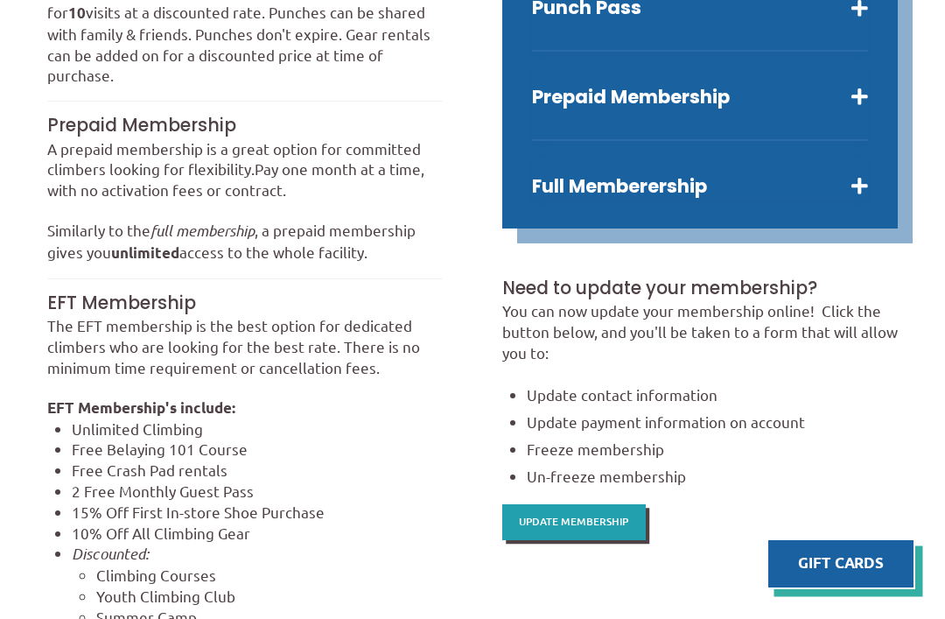
click at [809, 199] on button "Full Memberership" at bounding box center [700, 186] width 336 height 25
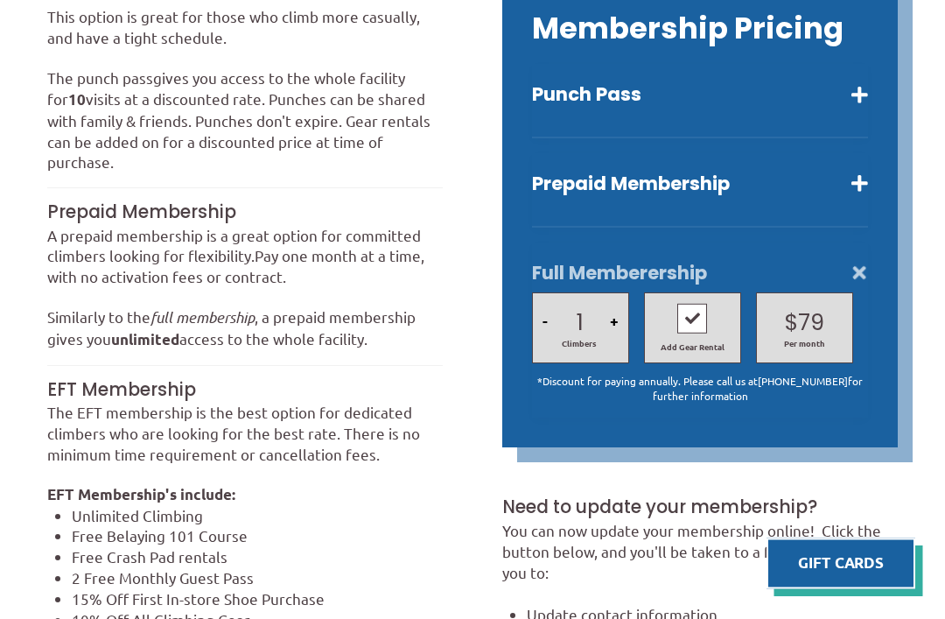
scroll to position [554, 0]
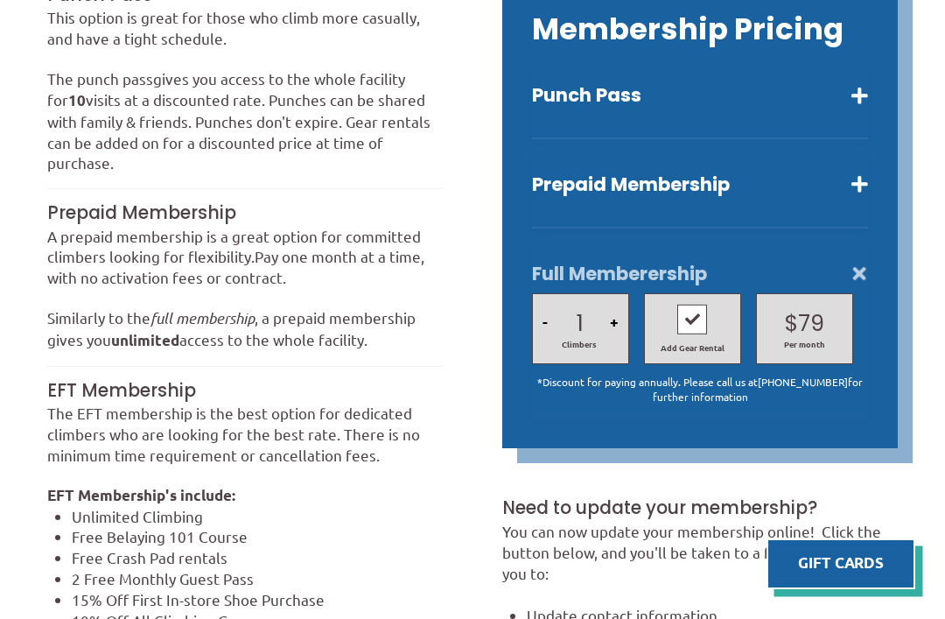
click at [846, 285] on button "Full Memberership" at bounding box center [700, 274] width 336 height 25
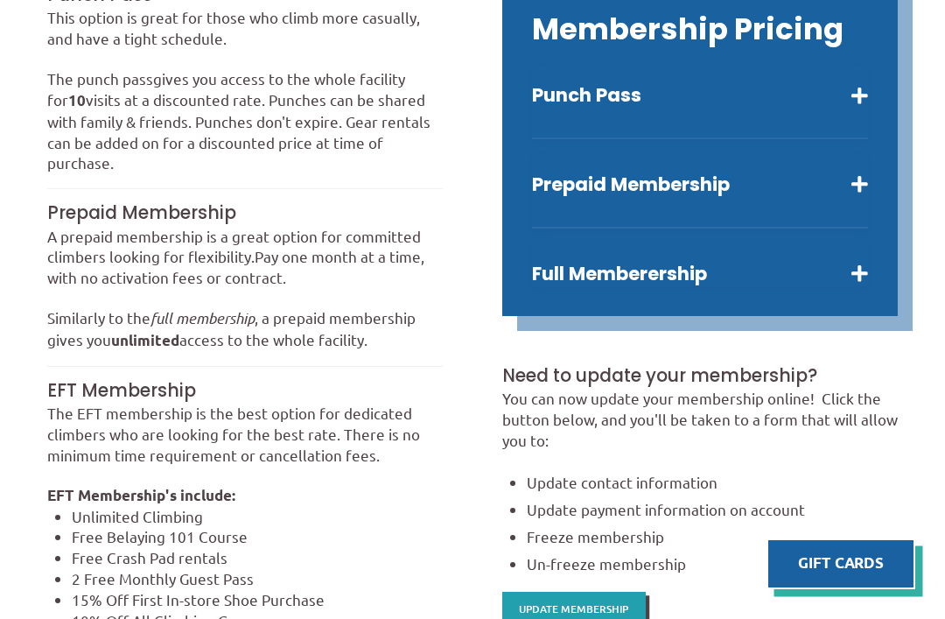
click at [839, 197] on button "Prepaid Membership" at bounding box center [700, 184] width 336 height 25
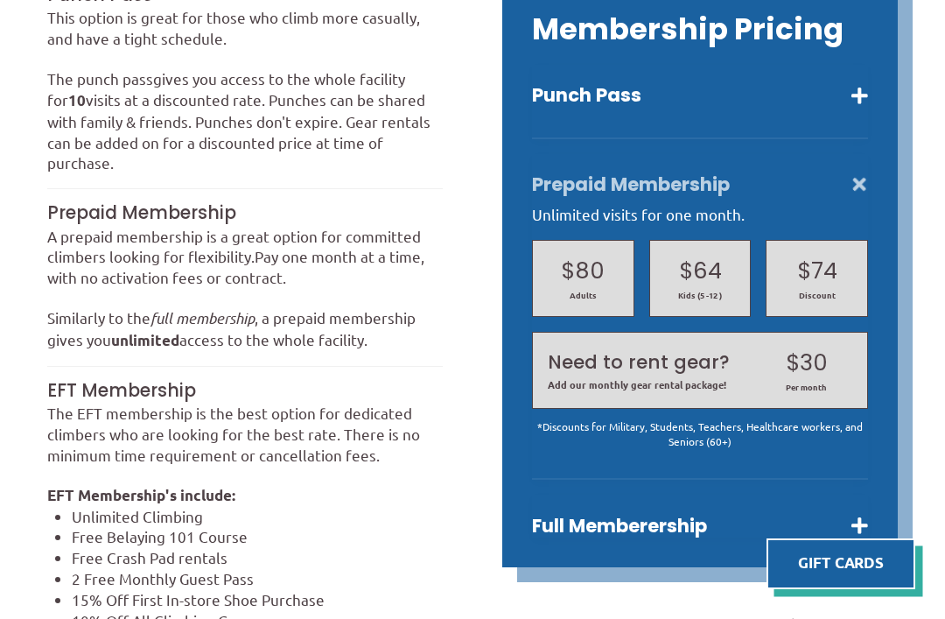
scroll to position [553, 0]
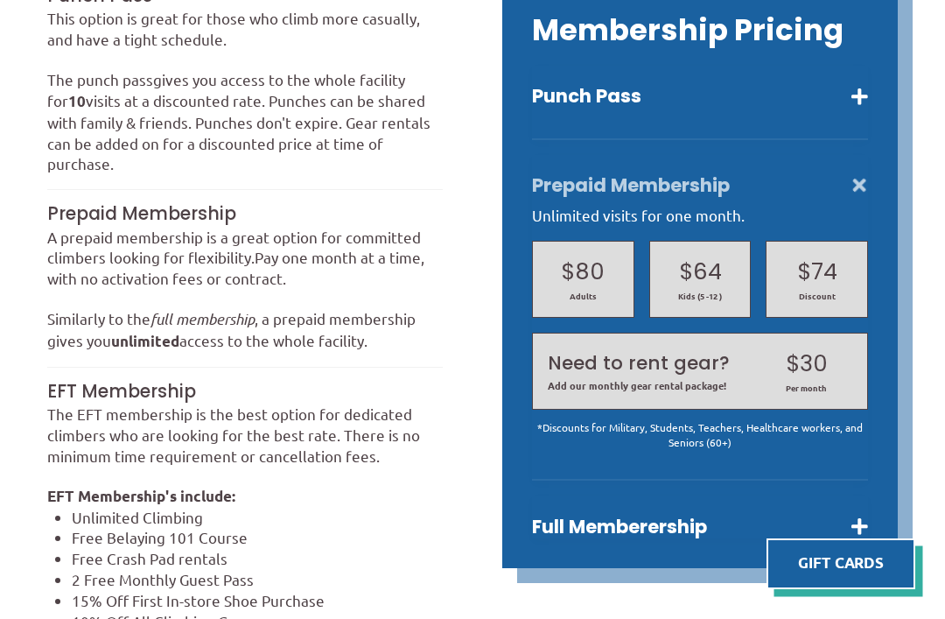
click at [844, 198] on button "Prepaid Membership" at bounding box center [700, 185] width 336 height 25
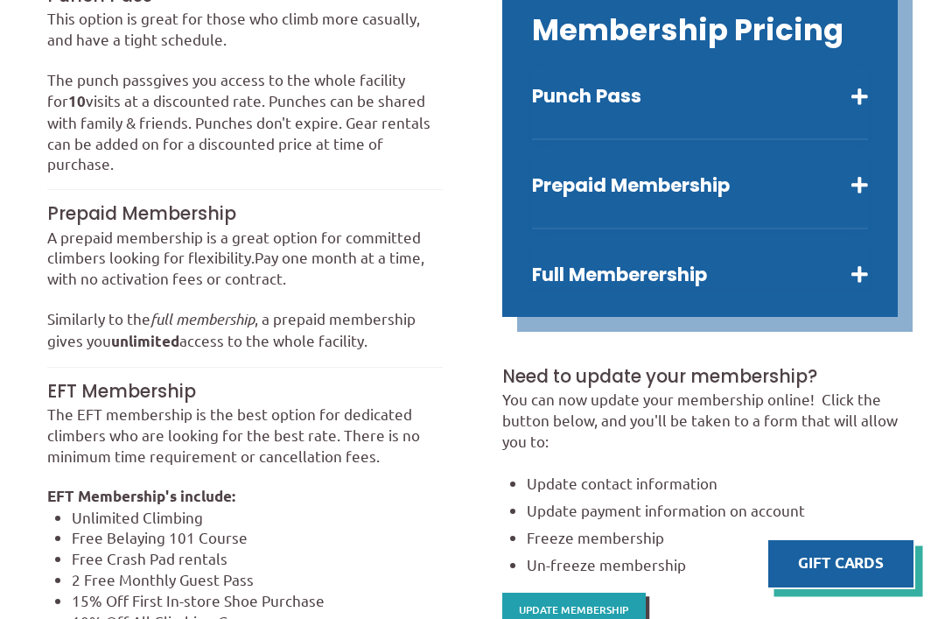
click at [838, 266] on div "Full Memberership 1 - Climbers + Add Gear Rental $ 59 $ 79 Per month *Discount …" at bounding box center [700, 265] width 336 height 43
click at [841, 287] on button "Full Memberership" at bounding box center [700, 275] width 336 height 25
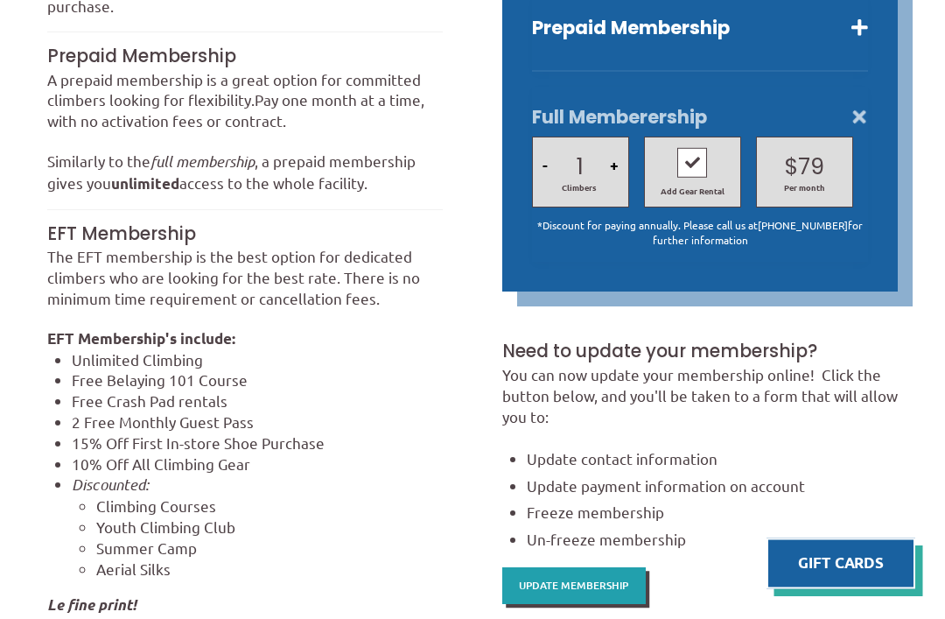
scroll to position [712, 0]
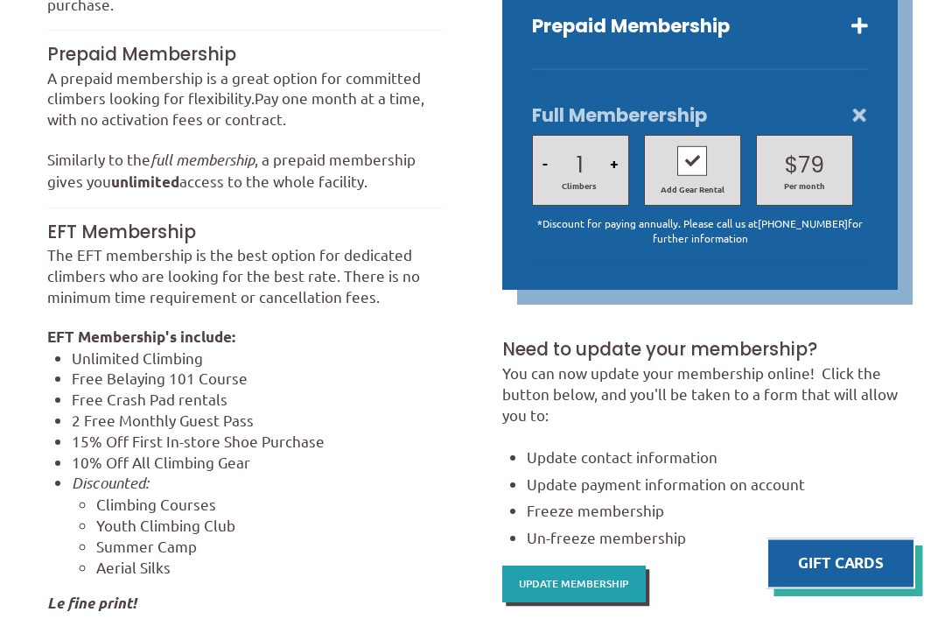
click at [845, 39] on button "Prepaid Membership" at bounding box center [700, 27] width 336 height 25
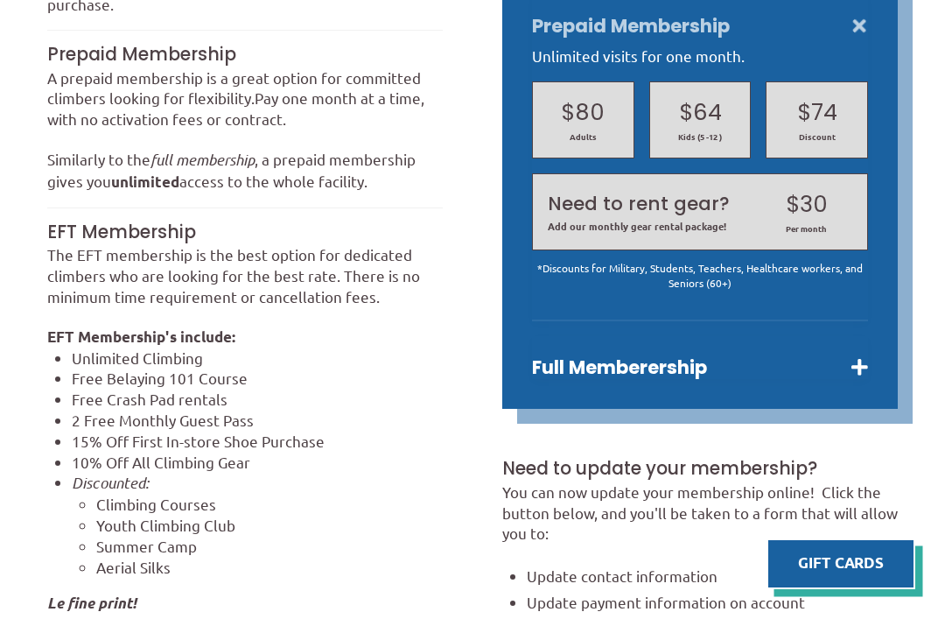
click at [831, 39] on button "Prepaid Membership" at bounding box center [700, 26] width 336 height 25
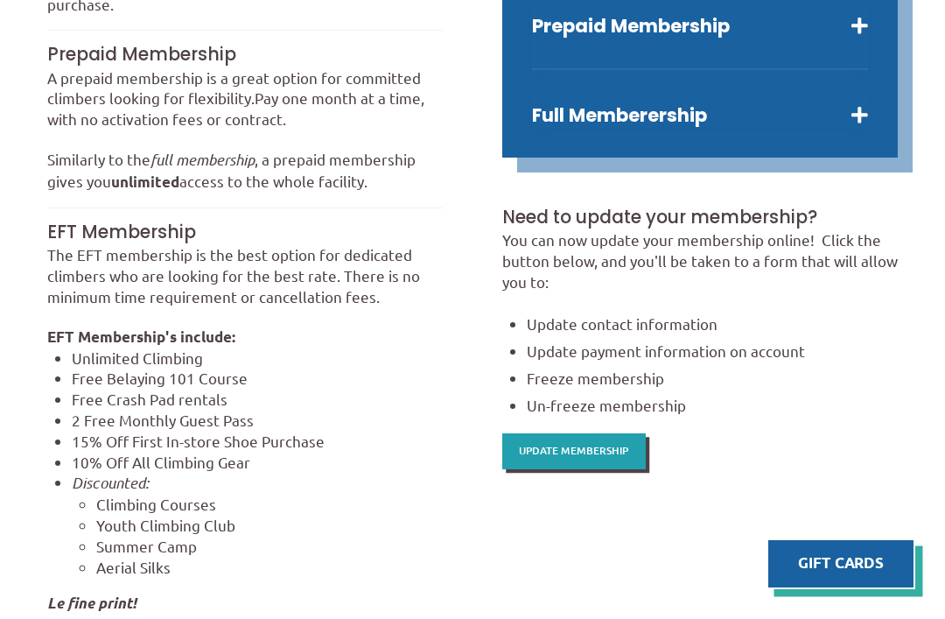
click at [818, 39] on button "Prepaid Membership" at bounding box center [700, 26] width 336 height 25
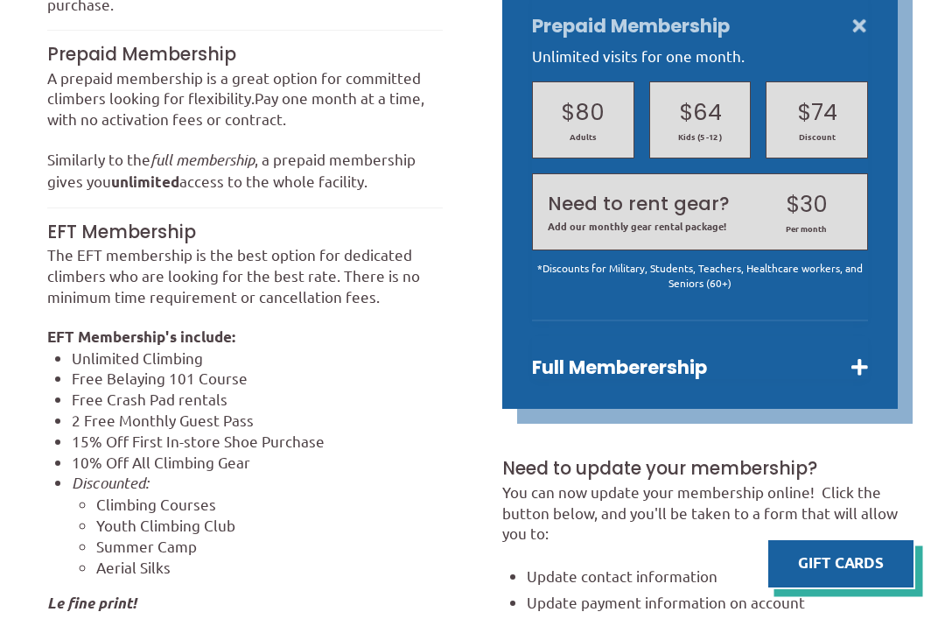
click at [845, 39] on button "Prepaid Membership" at bounding box center [700, 26] width 336 height 25
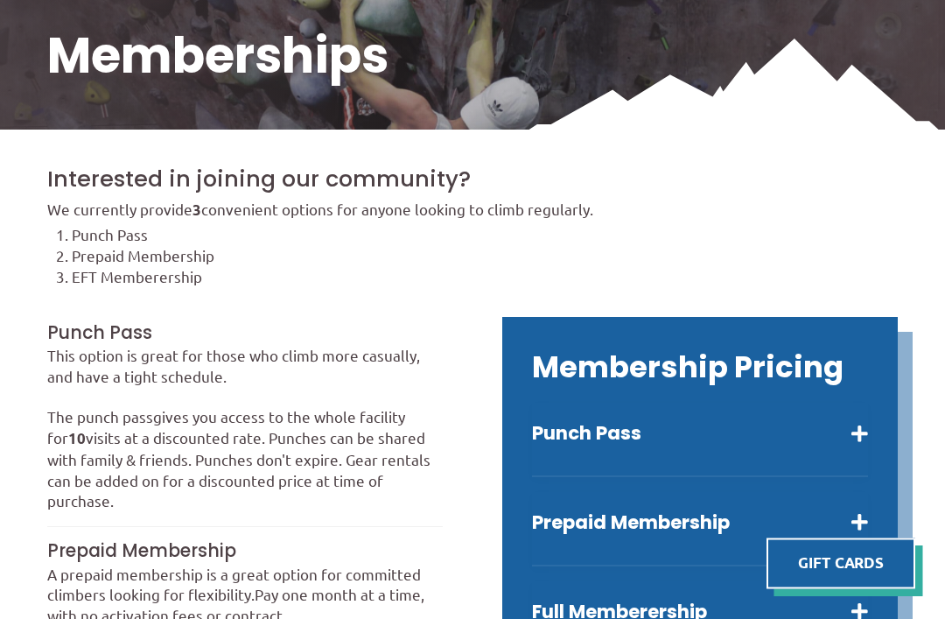
scroll to position [0, 0]
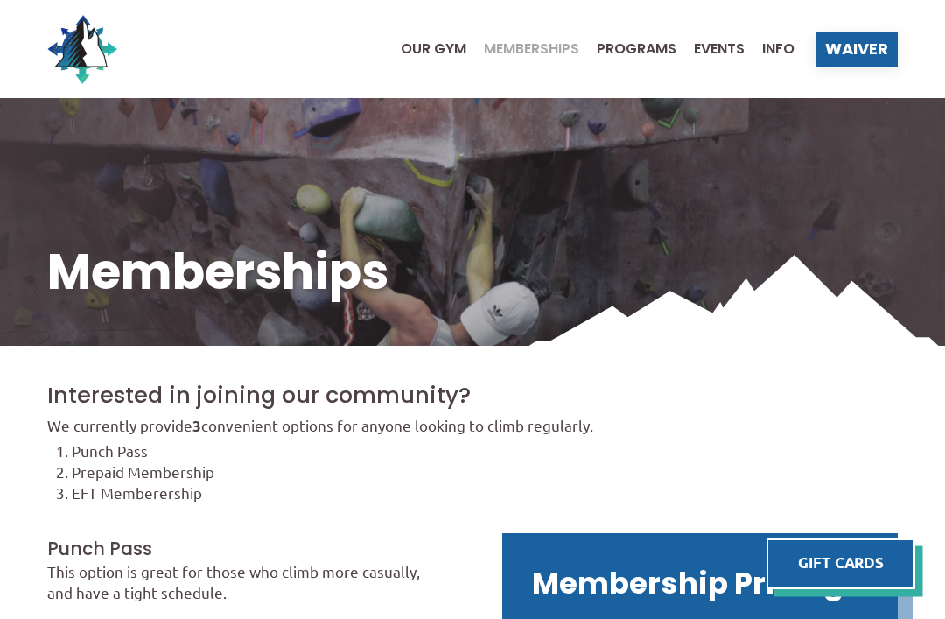
click at [656, 43] on span "Programs" at bounding box center [637, 49] width 80 height 14
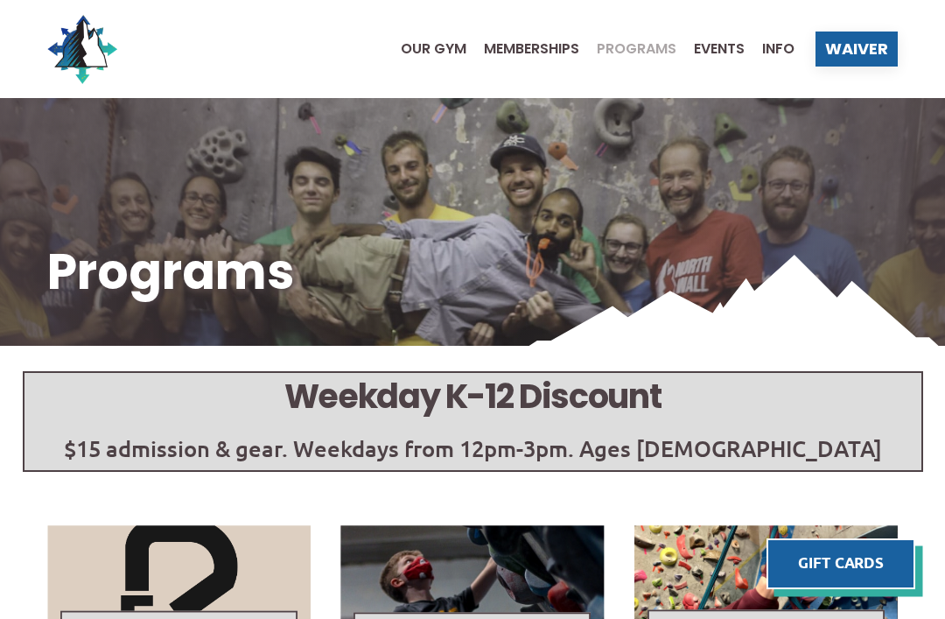
click at [726, 42] on span "Events" at bounding box center [719, 49] width 51 height 14
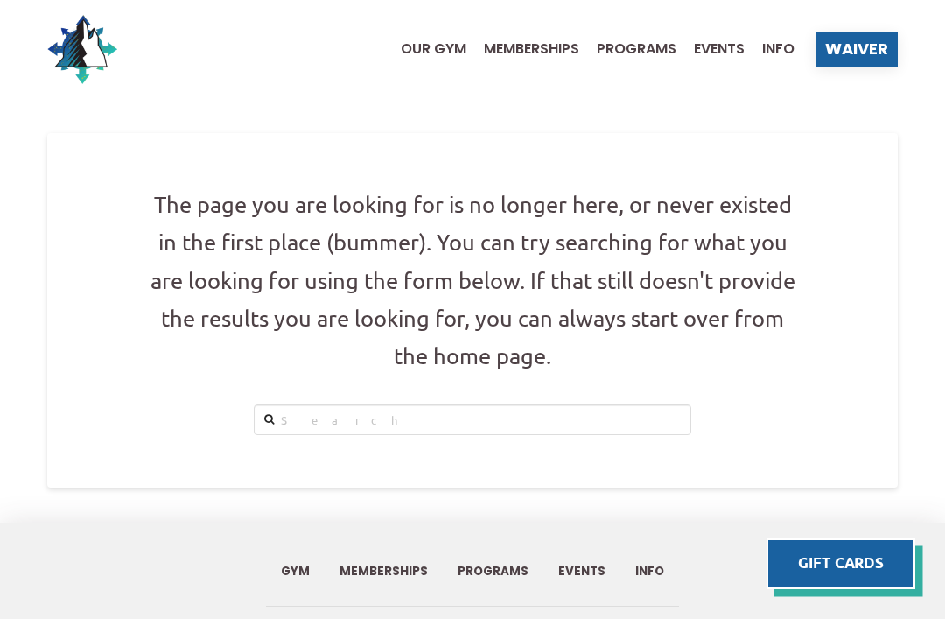
click at [726, 42] on span "Events" at bounding box center [719, 49] width 51 height 14
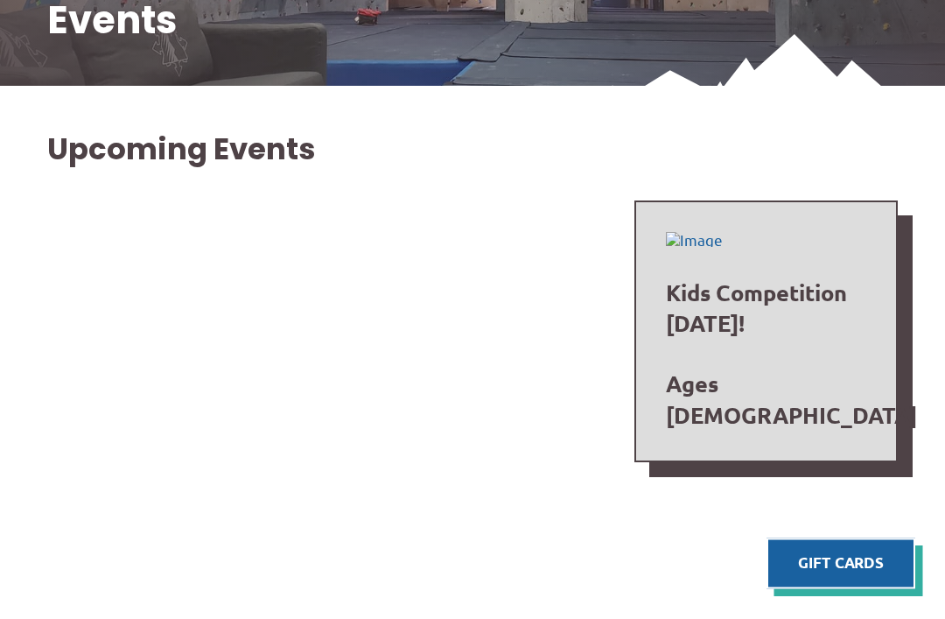
scroll to position [215, 0]
